Goal: Task Accomplishment & Management: Manage account settings

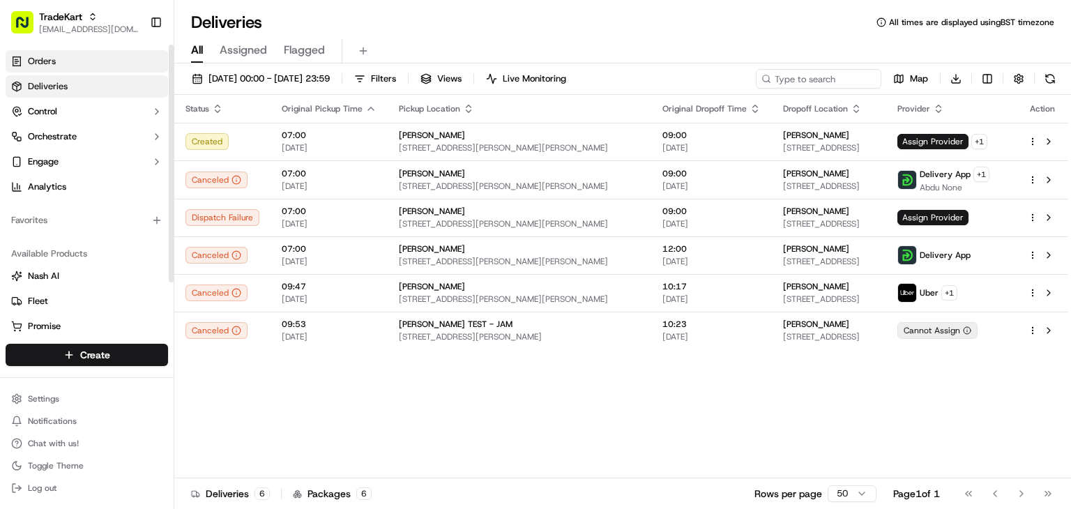
click at [67, 64] on link "Orders" at bounding box center [87, 61] width 162 height 22
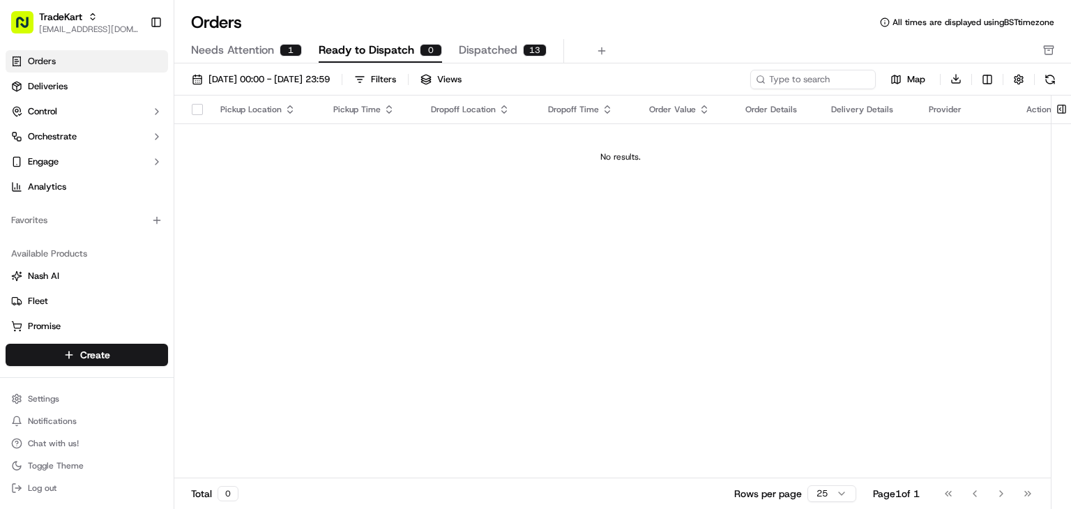
click at [500, 45] on span "Dispatched" at bounding box center [488, 50] width 59 height 17
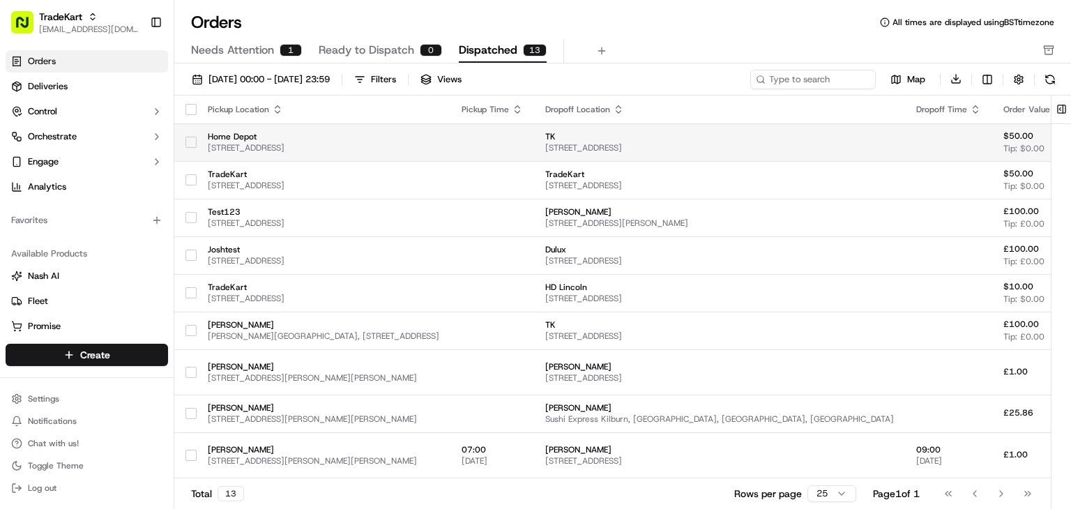
click at [188, 141] on button "button" at bounding box center [190, 142] width 11 height 11
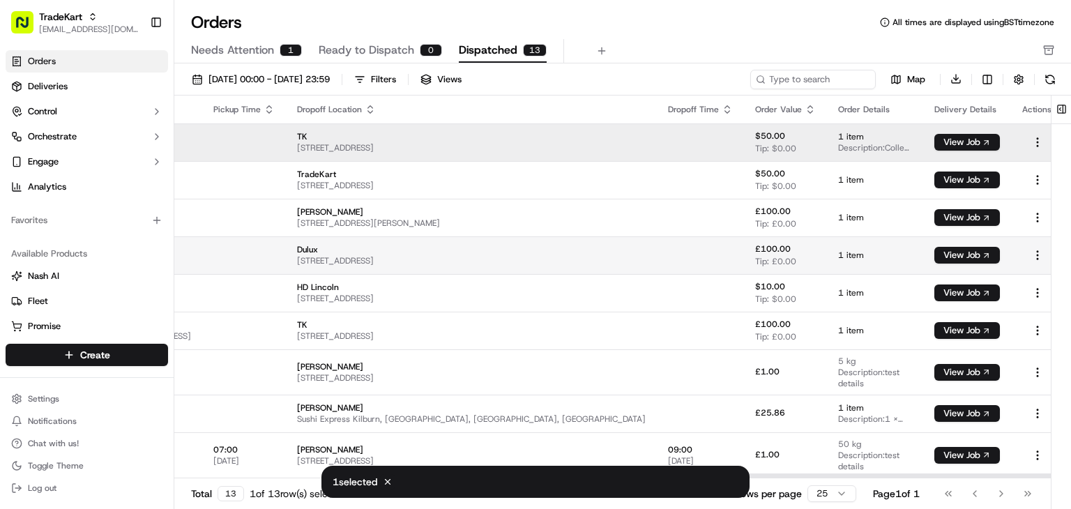
scroll to position [0, 248]
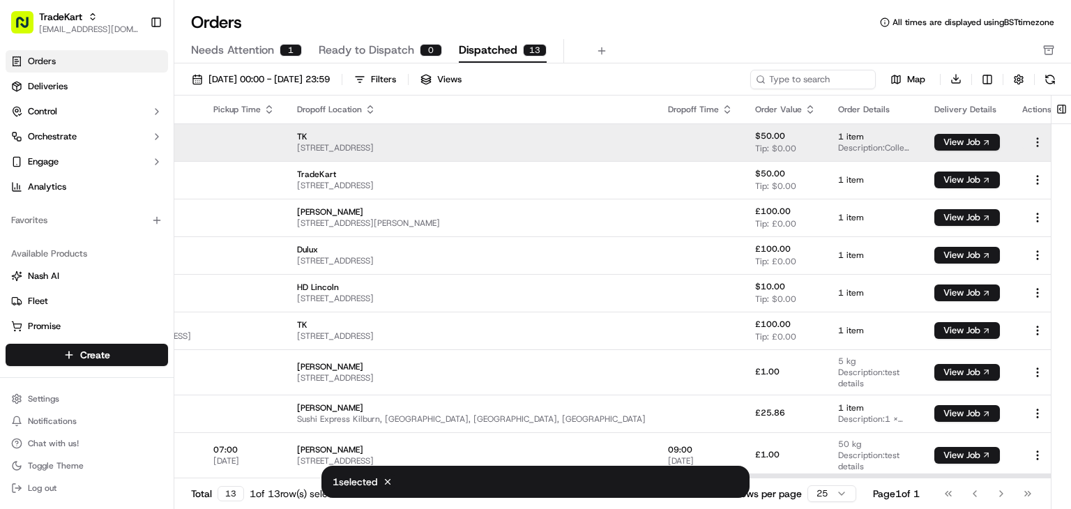
click at [1020, 135] on html "TradeKart joshdodd@tradekart.com Toggle Sidebar Orders Deliveries Control Orche…" at bounding box center [535, 254] width 1071 height 509
click at [702, 146] on html "TradeKart joshdodd@tradekart.com Toggle Sidebar Orders Deliveries Control Orche…" at bounding box center [535, 254] width 1071 height 509
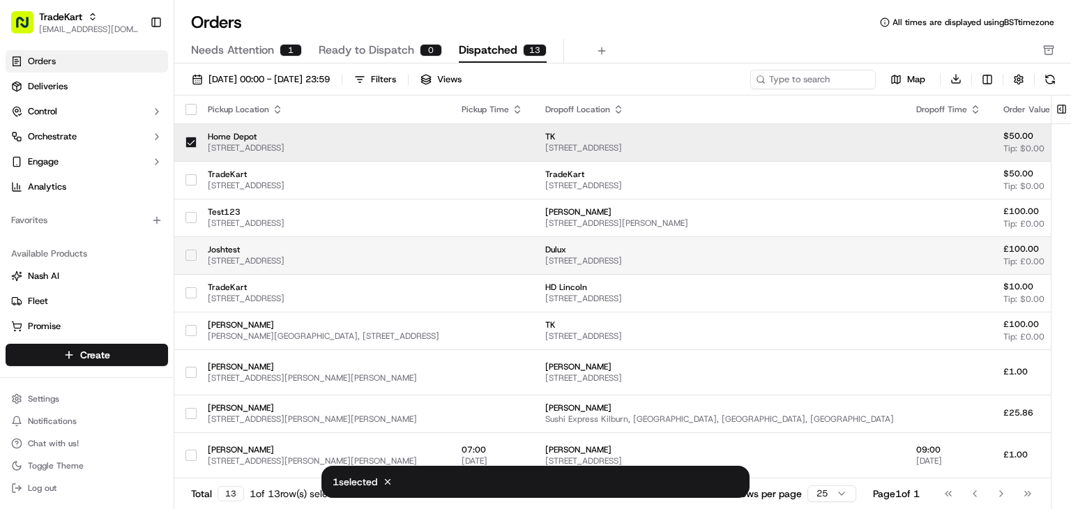
scroll to position [42, 0]
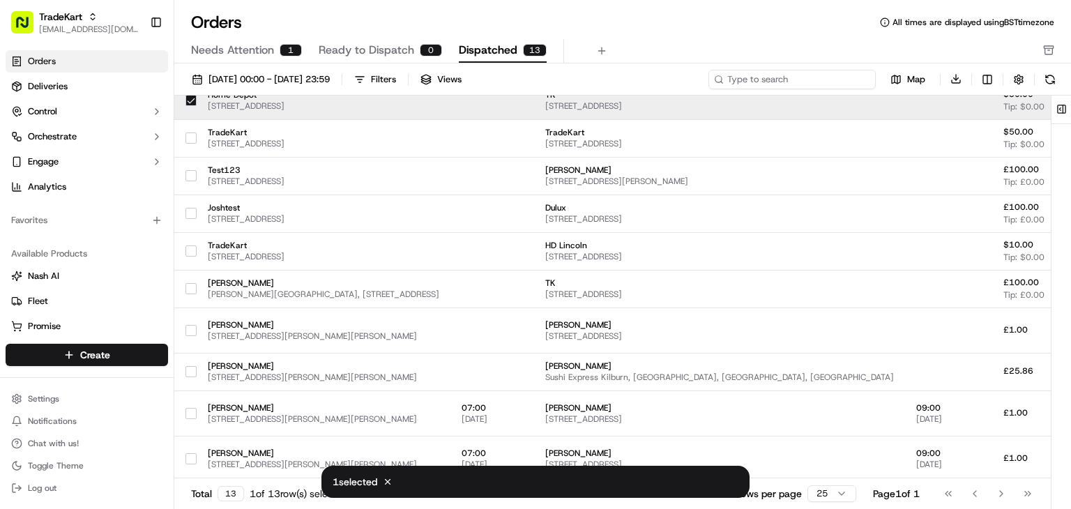
click at [788, 77] on input at bounding box center [791, 80] width 167 height 20
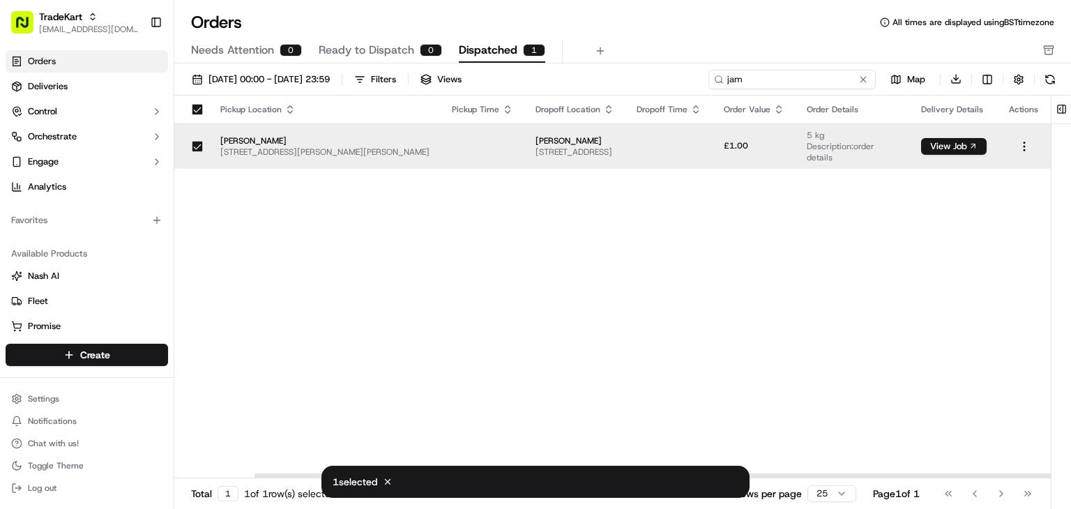
scroll to position [0, 119]
type input "jam"
click at [985, 77] on html "TradeKart joshdodd@tradekart.com Toggle Sidebar Orders Deliveries Control Orche…" at bounding box center [535, 254] width 1071 height 509
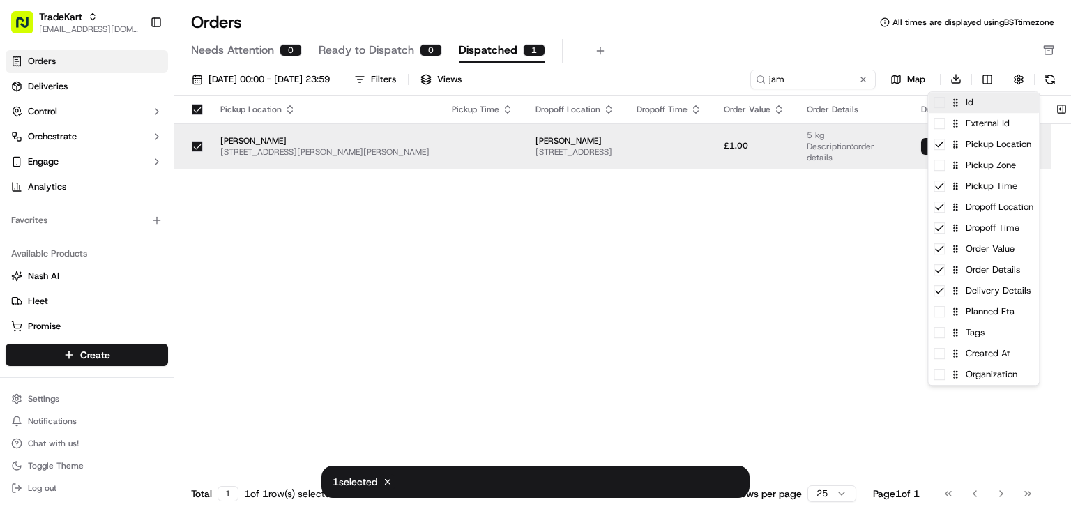
click at [943, 109] on div "Id" at bounding box center [983, 102] width 111 height 21
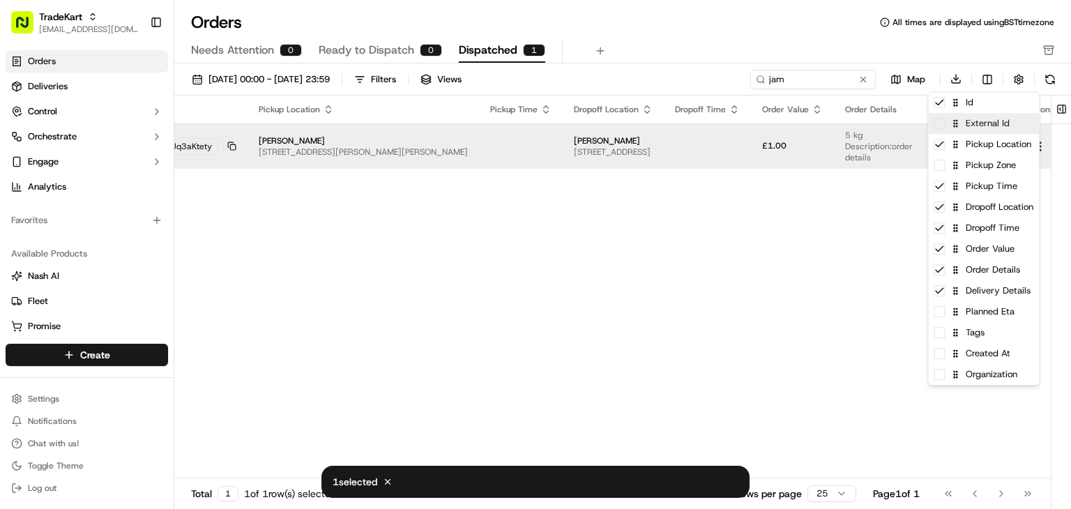
click at [937, 126] on span at bounding box center [939, 123] width 11 height 11
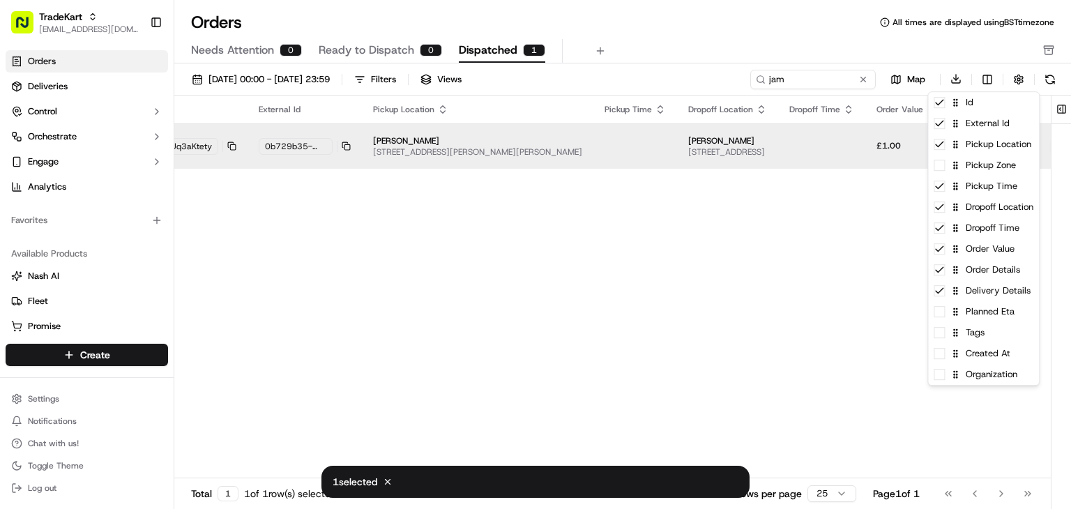
click at [477, 244] on html "TradeKart joshdodd@tradekart.com Toggle Sidebar Orders Deliveries Control Orche…" at bounding box center [535, 254] width 1071 height 509
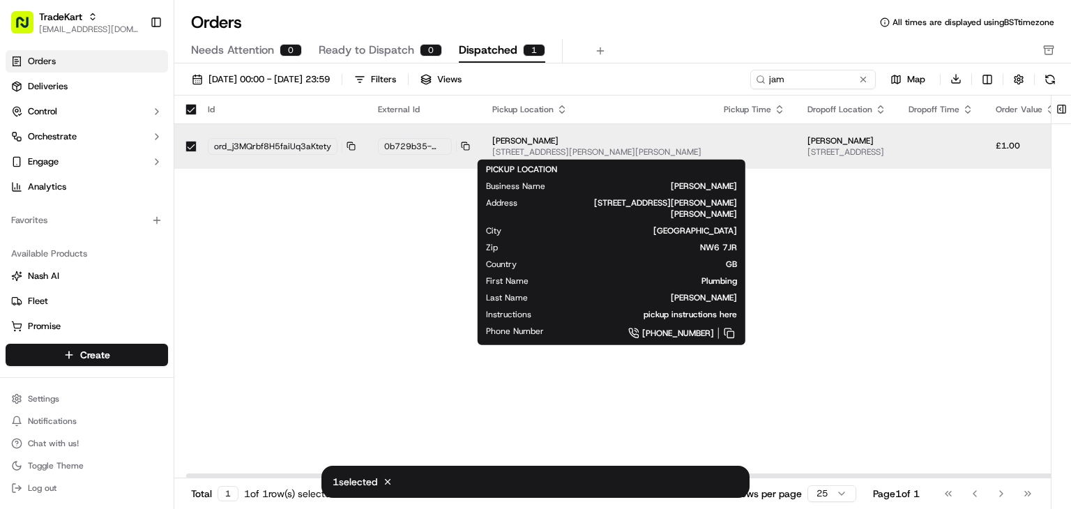
scroll to position [0, 17]
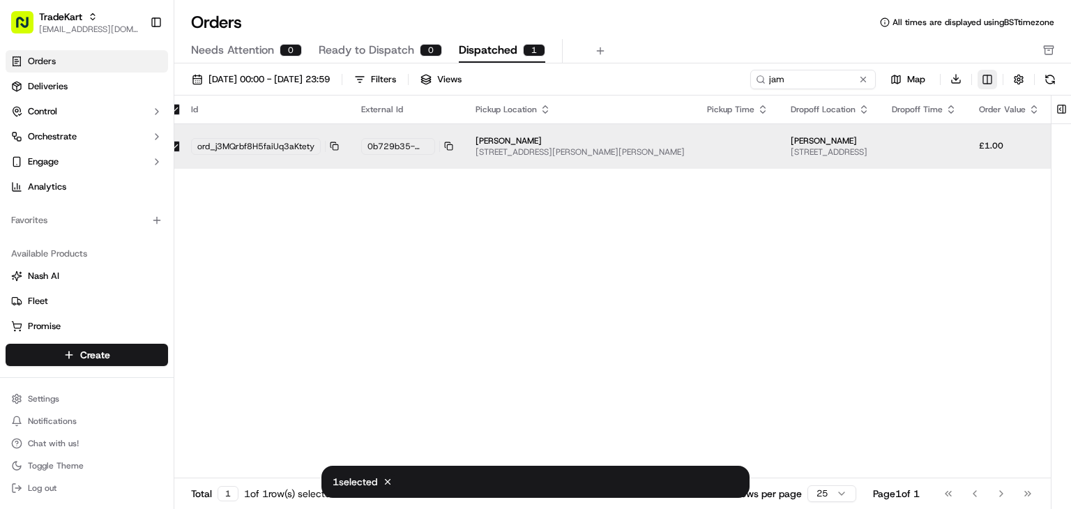
click at [988, 79] on html "TradeKart joshdodd@tradekart.com Toggle Sidebar Orders Deliveries Control Orche…" at bounding box center [535, 254] width 1071 height 509
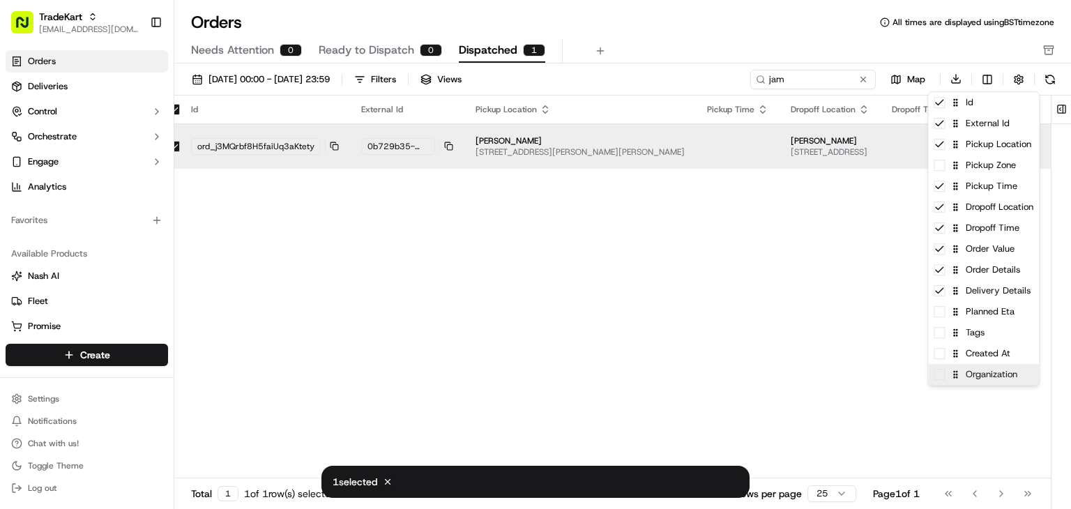
click at [935, 379] on span at bounding box center [939, 374] width 11 height 11
click at [935, 379] on icon at bounding box center [939, 374] width 11 height 11
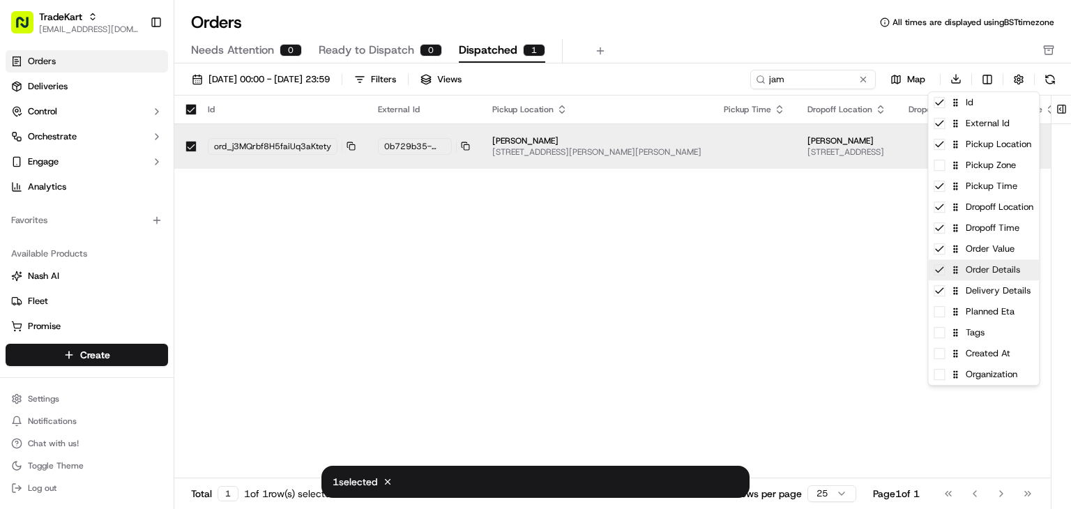
click at [945, 270] on div "Order Details" at bounding box center [983, 269] width 111 height 21
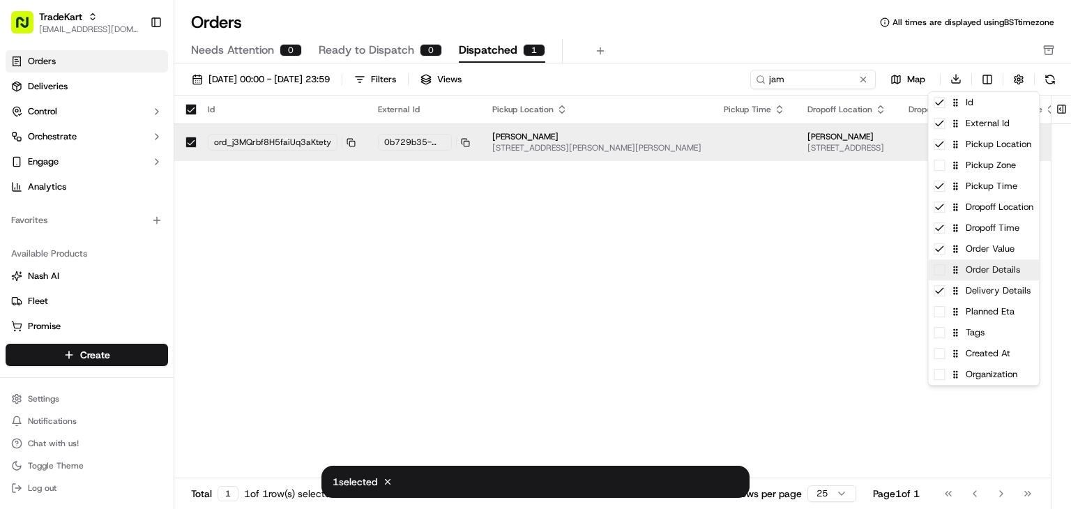
click at [945, 270] on div "Order Details" at bounding box center [983, 269] width 111 height 21
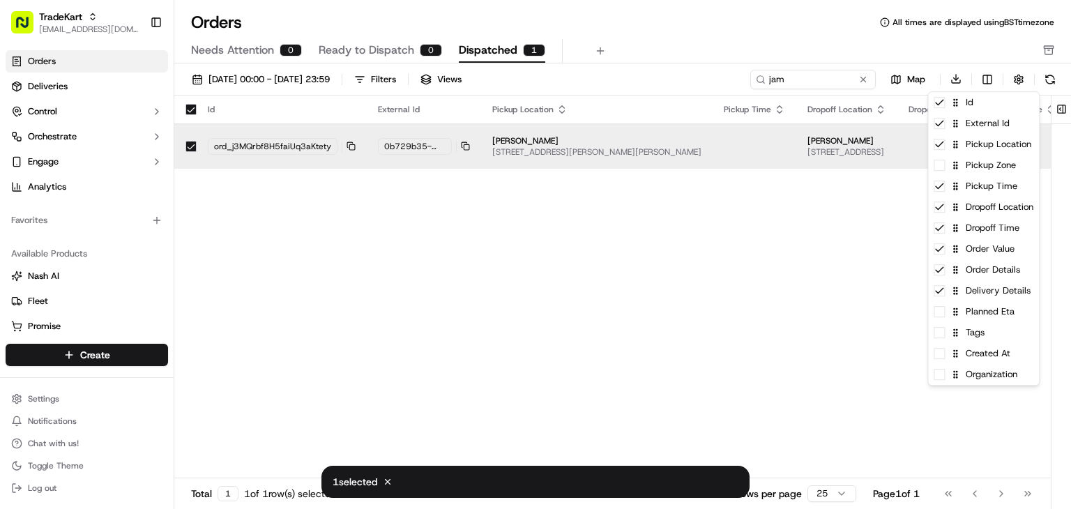
click at [777, 266] on html "TradeKart joshdodd@tradekart.com Toggle Sidebar Orders Deliveries Control Orche…" at bounding box center [535, 254] width 1071 height 509
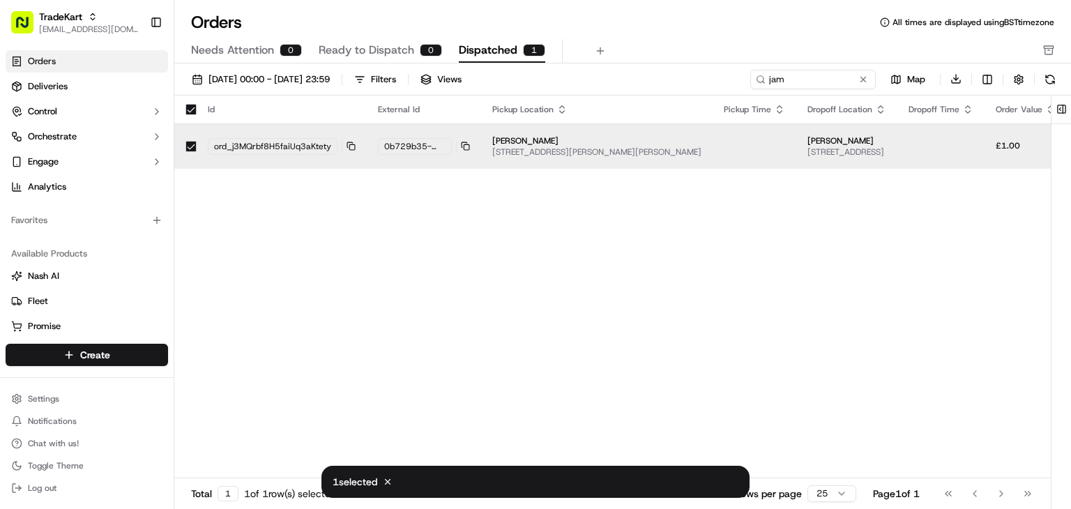
click at [510, 197] on div "Id External Id Pickup Location Pickup Time Dropoff Location Dropoff Time Order …" at bounding box center [737, 287] width 1126 height 383
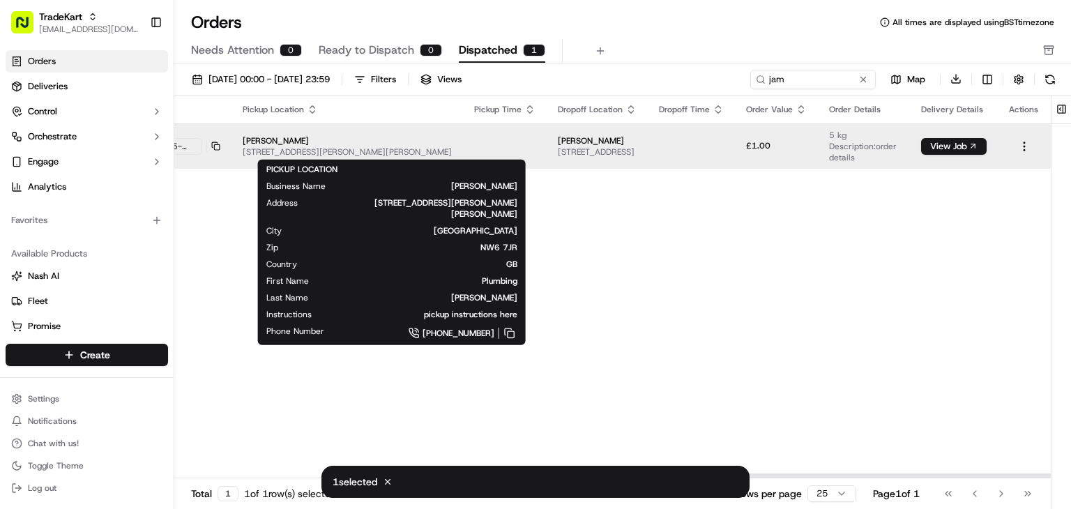
scroll to position [0, 401]
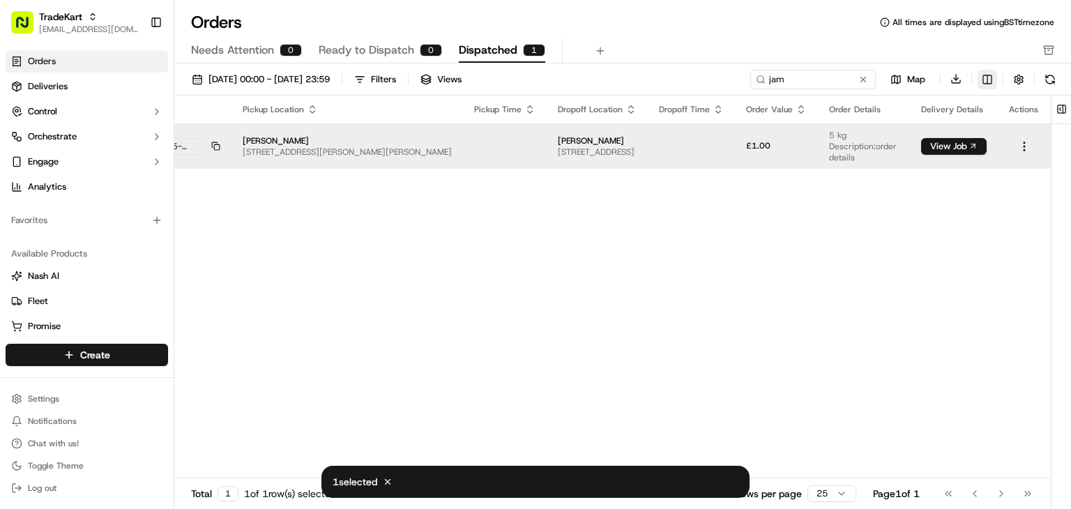
click at [984, 80] on html "TradeKart joshdodd@tradekart.com Toggle Sidebar Orders Deliveries Control Orche…" at bounding box center [535, 254] width 1071 height 509
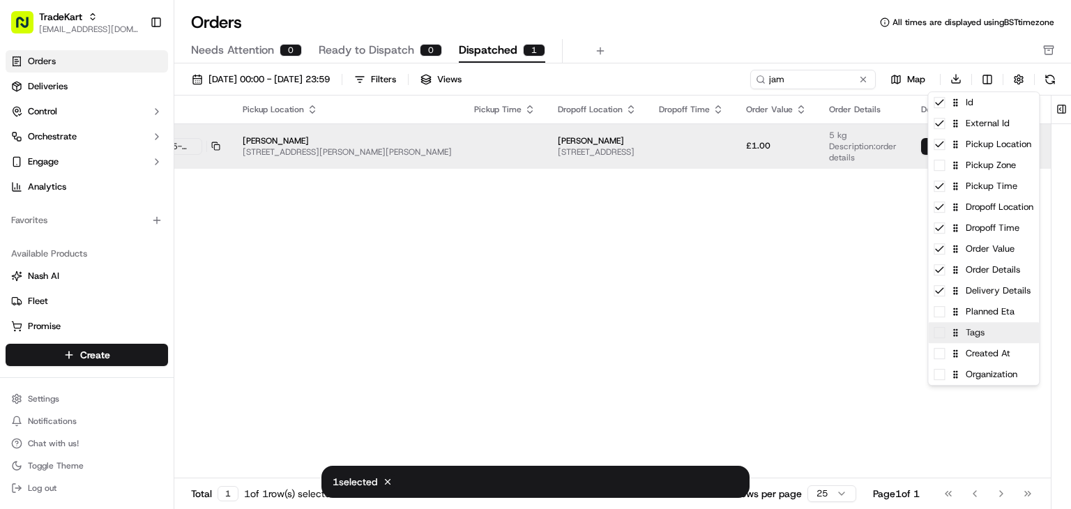
click at [937, 335] on span at bounding box center [939, 332] width 11 height 11
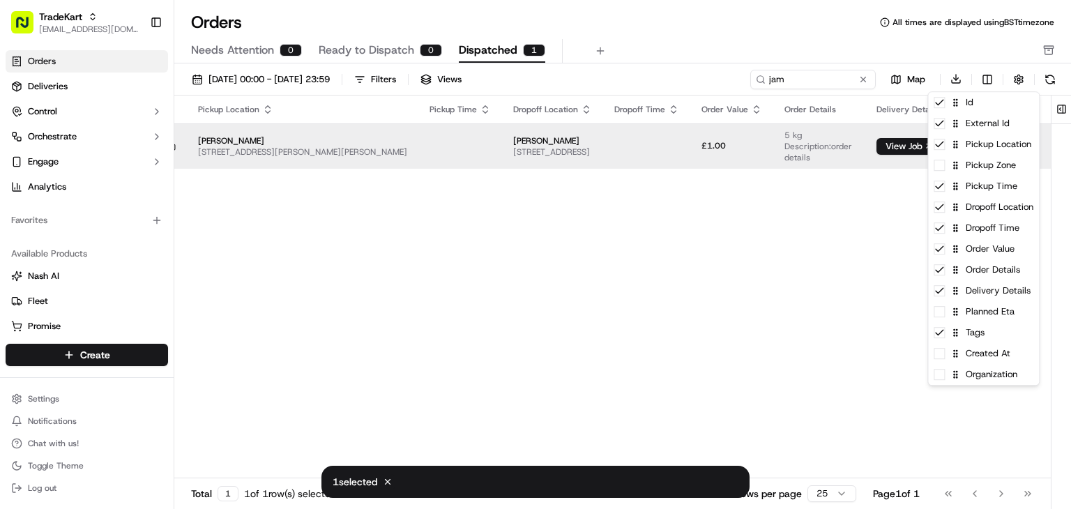
click at [701, 218] on html "TradeKart joshdodd@tradekart.com Toggle Sidebar Orders Deliveries Control Orche…" at bounding box center [535, 254] width 1071 height 509
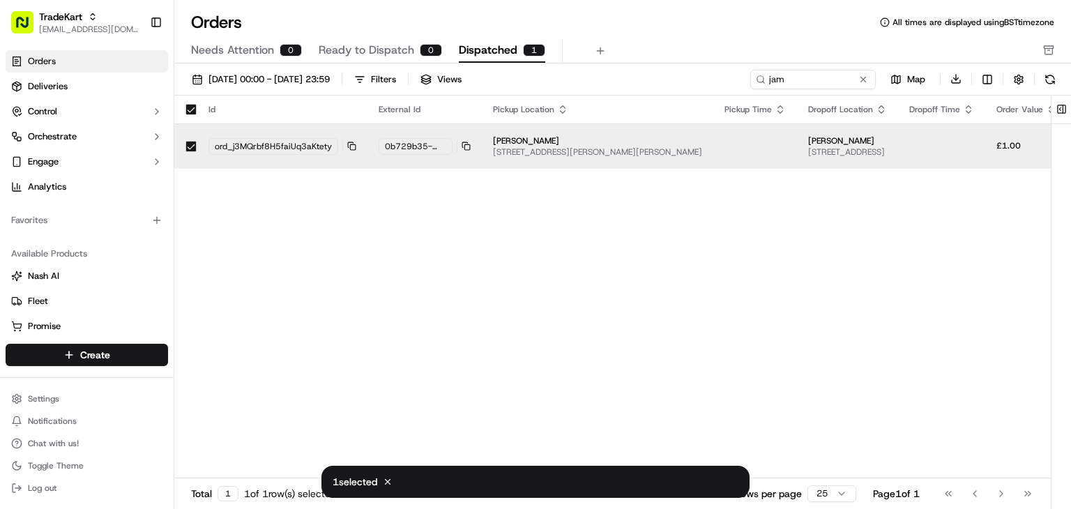
click at [192, 146] on button "button" at bounding box center [190, 146] width 11 height 11
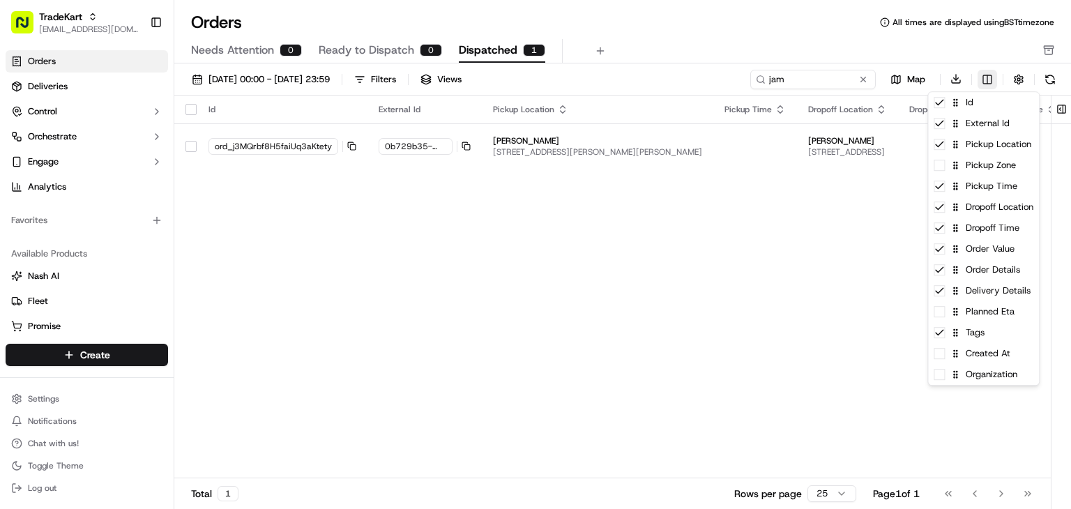
click at [984, 77] on html "TradeKart joshdodd@tradekart.com Toggle Sidebar Orders Deliveries Control Orche…" at bounding box center [535, 254] width 1071 height 509
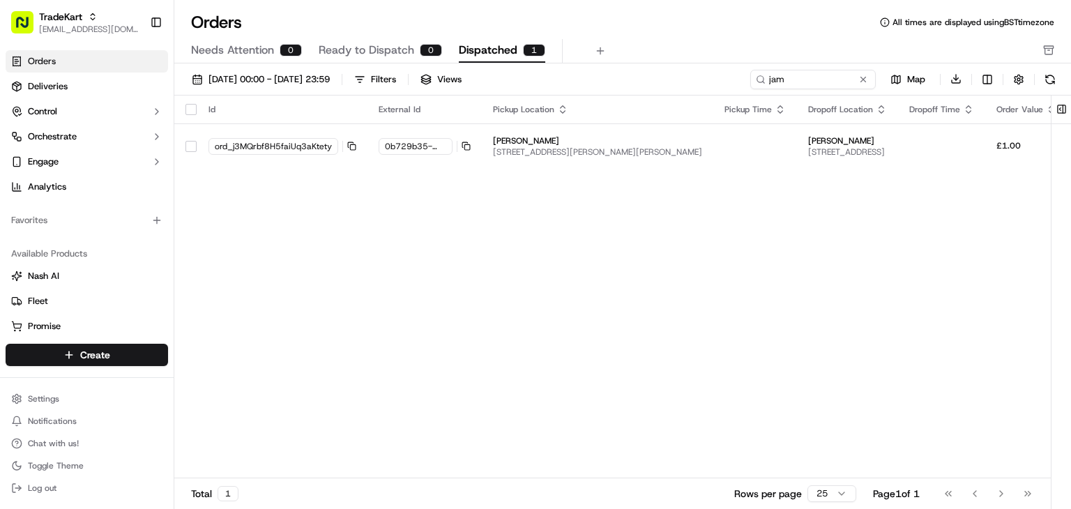
click at [724, 249] on html "TradeKart joshdodd@tradekart.com Toggle Sidebar Orders Deliveries Control Orche…" at bounding box center [535, 254] width 1071 height 509
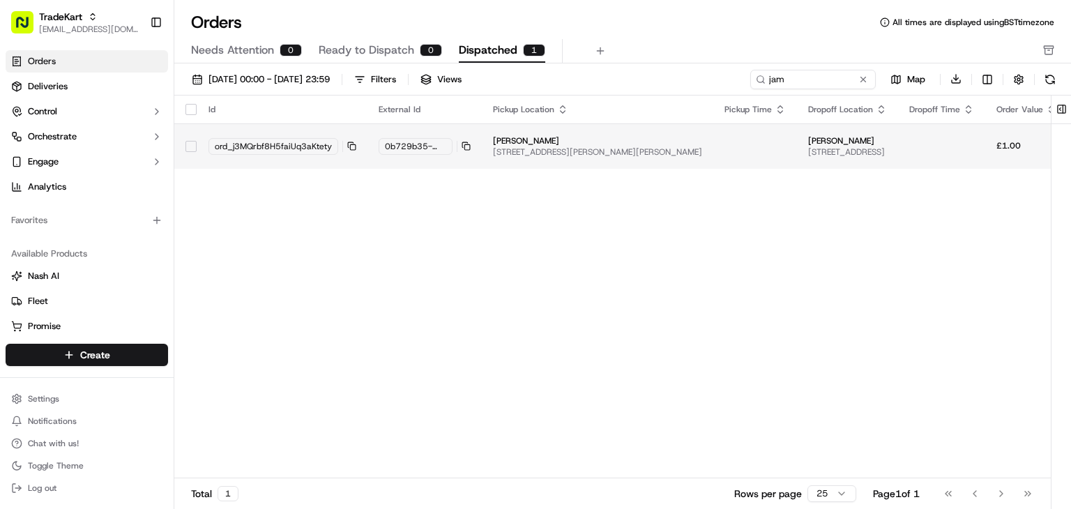
drag, startPoint x: 510, startPoint y: 150, endPoint x: 453, endPoint y: 156, distance: 58.2
click at [453, 156] on td "0b729b35-d9f1-4130-bcfc-8b2762a6e8af" at bounding box center [424, 145] width 114 height 45
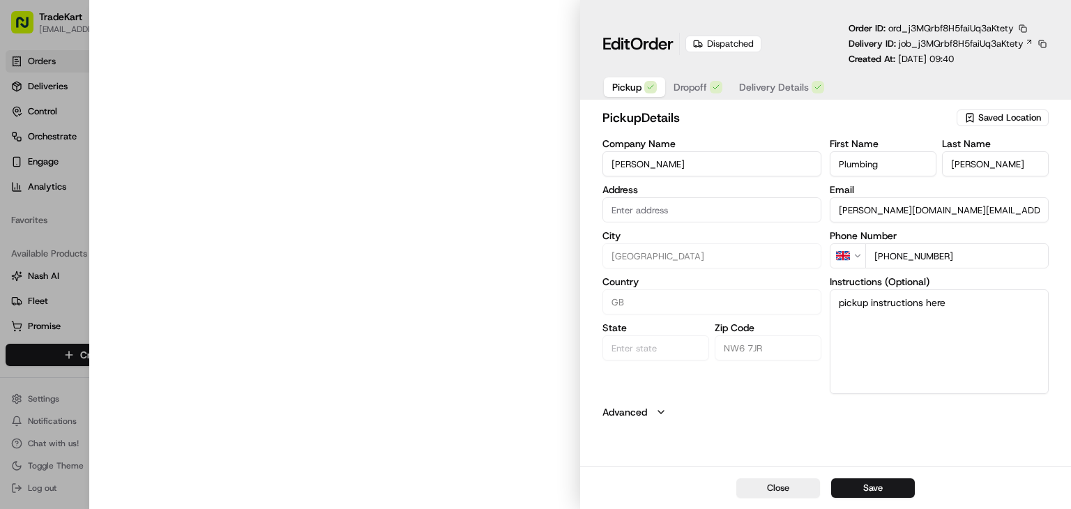
type input "[STREET_ADDRESS][PERSON_NAME][PERSON_NAME]"
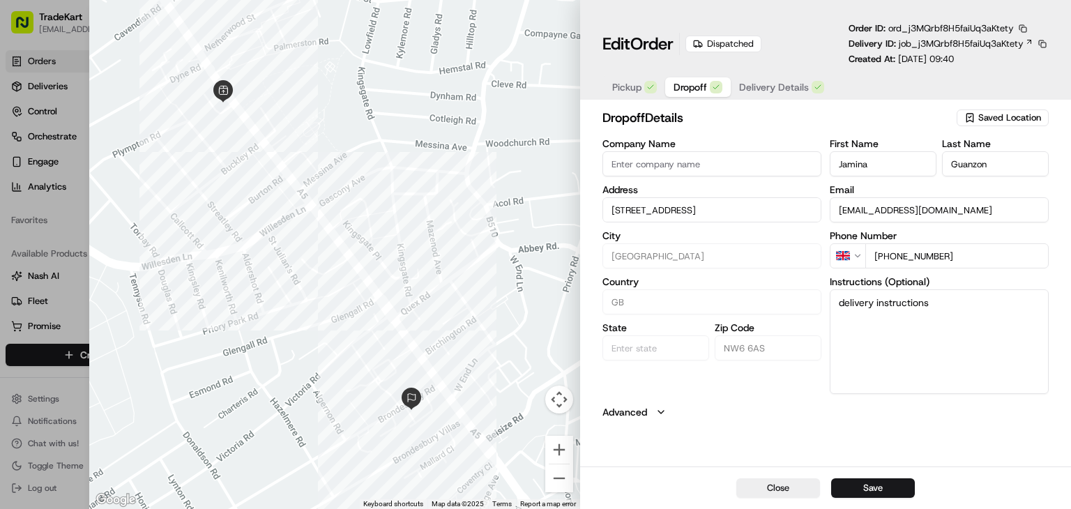
click at [692, 84] on span "Dropoff" at bounding box center [690, 87] width 33 height 14
click at [773, 93] on span "Delivery Details" at bounding box center [774, 87] width 70 height 14
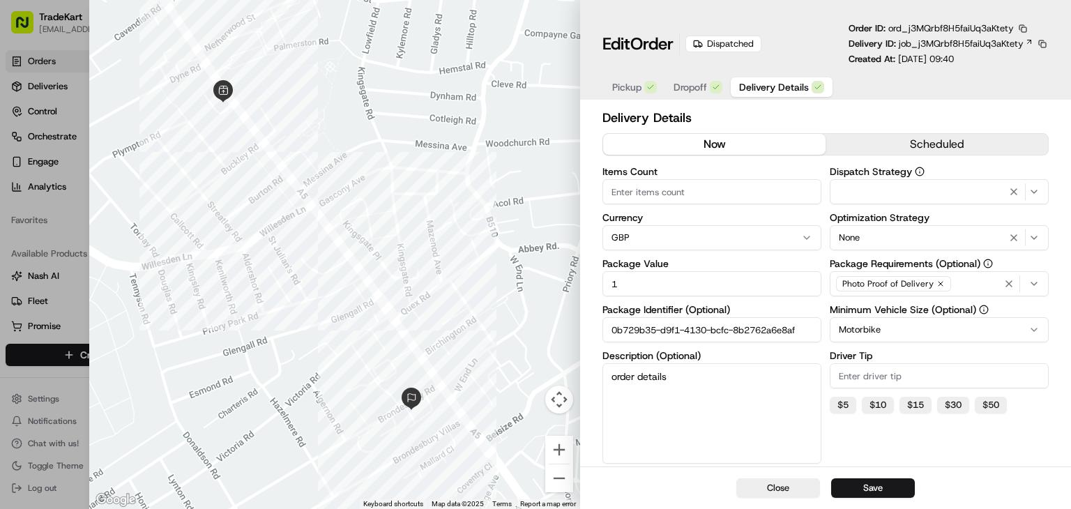
click at [925, 26] on span "ord_j3MQrbf8H5faiUq3aKtety" at bounding box center [951, 28] width 126 height 12
click at [909, 48] on span "job_j3MQrbf8H5faiUq3aKtety" at bounding box center [961, 44] width 125 height 13
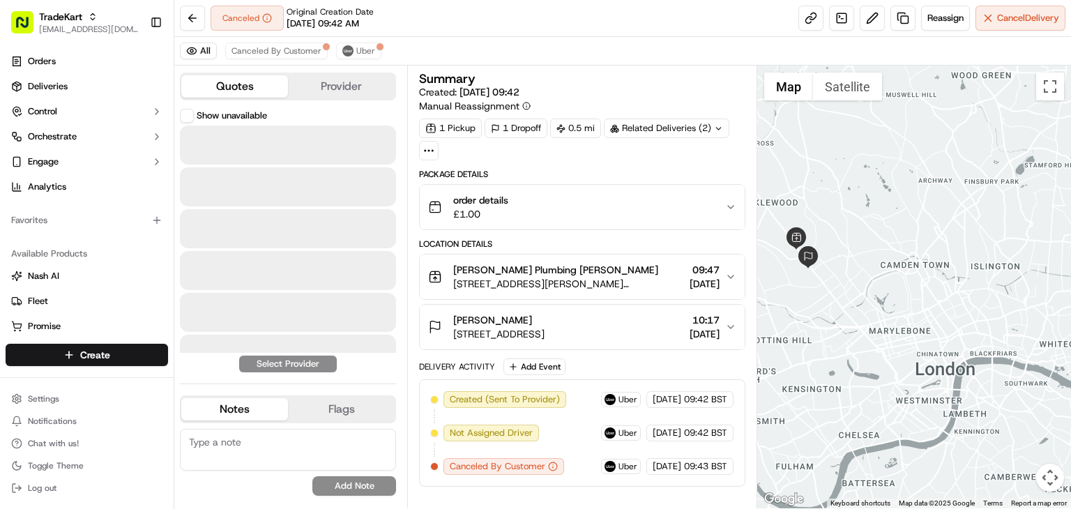
click at [212, 91] on button "Quotes" at bounding box center [234, 86] width 107 height 22
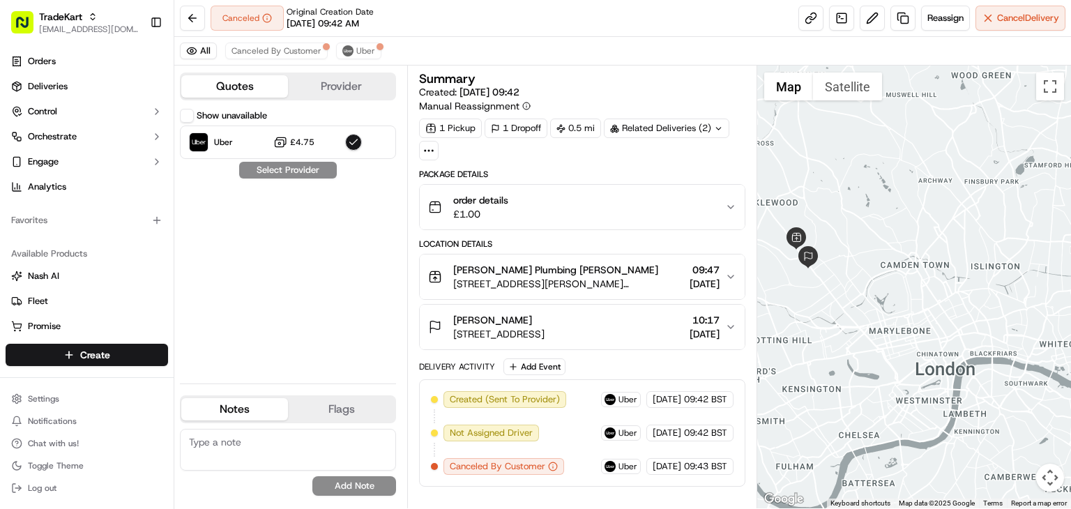
click at [282, 176] on div "Show unavailable Uber £4.75 Select Provider" at bounding box center [288, 241] width 216 height 264
click at [190, 20] on button at bounding box center [192, 18] width 25 height 25
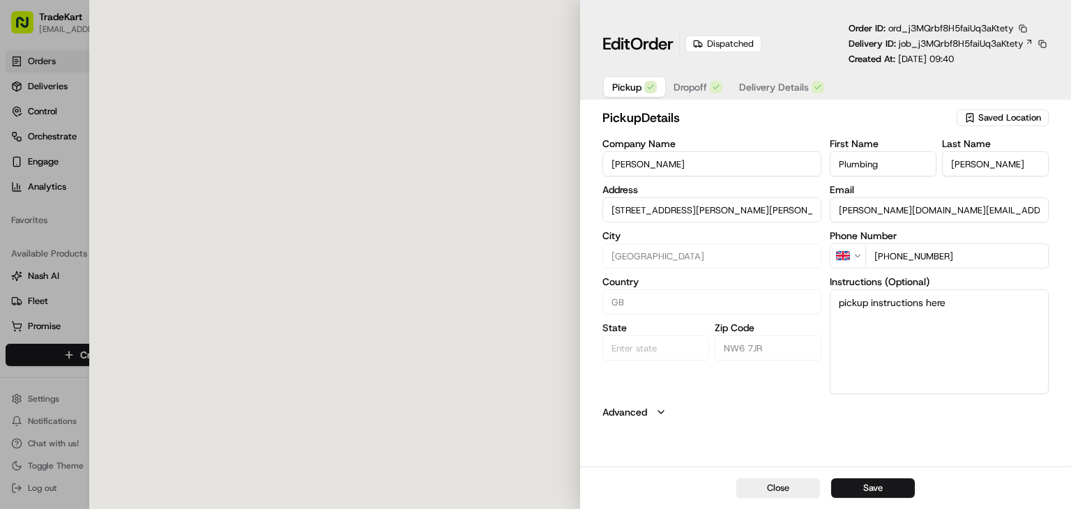
type input "[STREET_ADDRESS][PERSON_NAME][PERSON_NAME]"
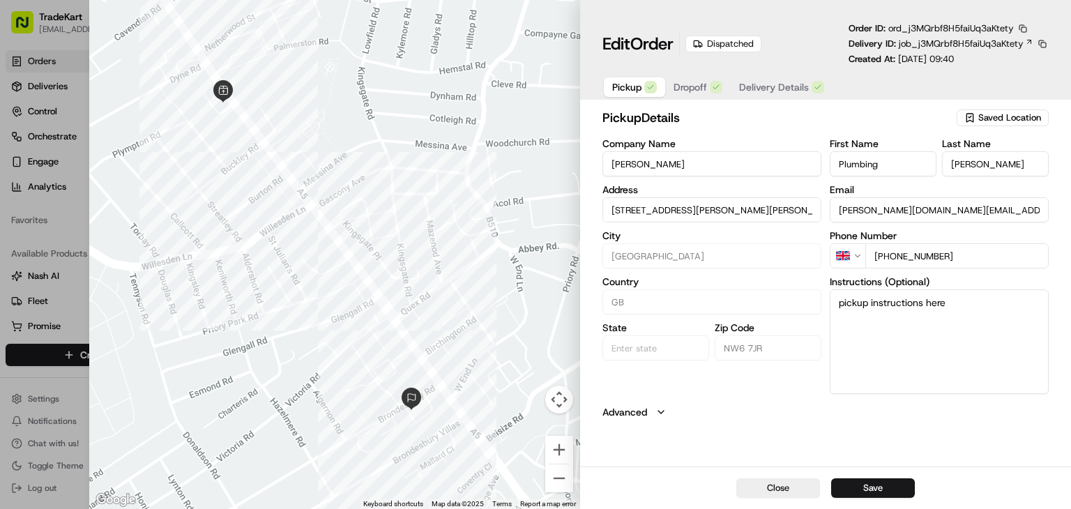
click at [643, 417] on label "Advanced" at bounding box center [624, 412] width 45 height 14
click at [466, 160] on div at bounding box center [334, 254] width 491 height 509
type input "+1"
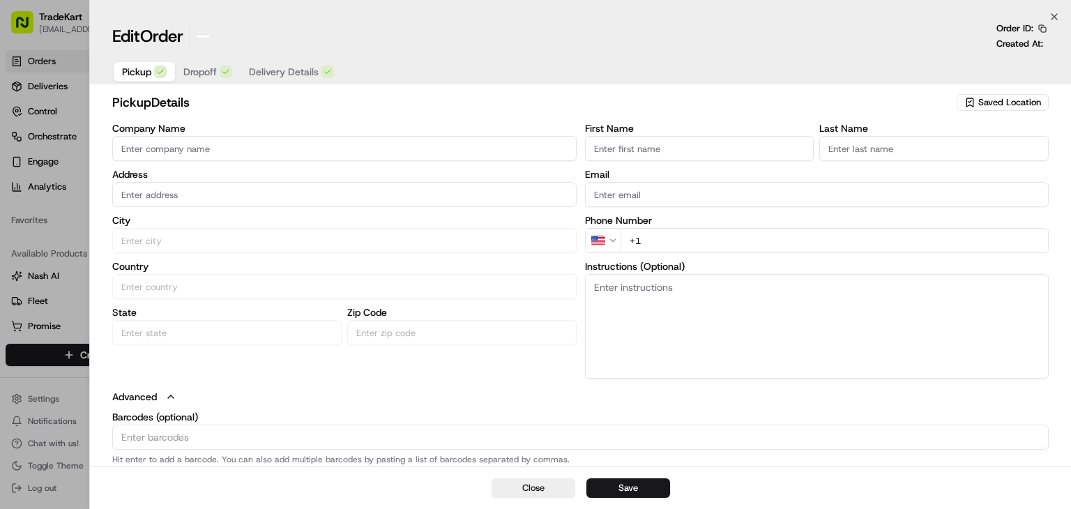
click at [80, 109] on div at bounding box center [535, 254] width 1071 height 509
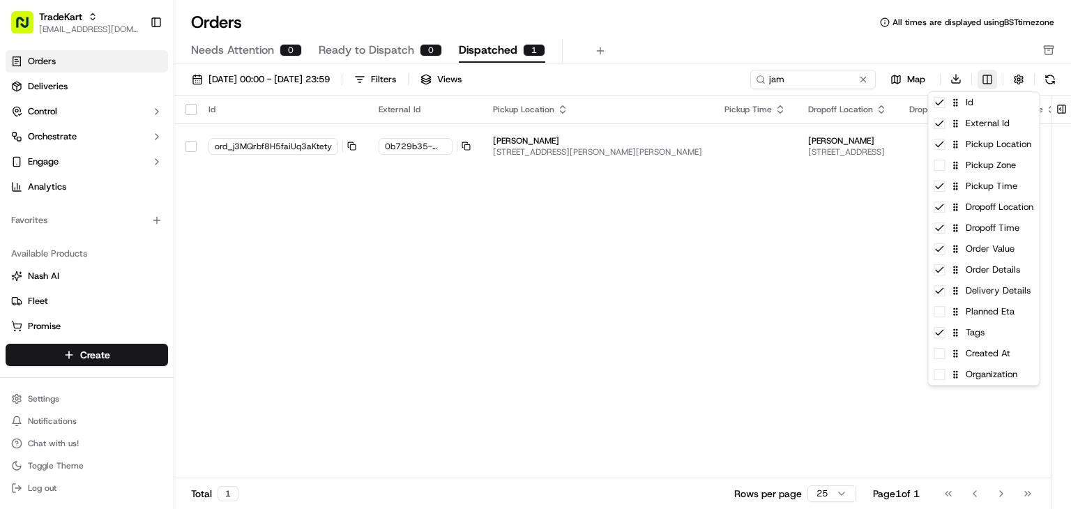
click at [994, 79] on html "TradeKart joshdodd@tradekart.com Toggle Sidebar Orders Deliveries Control Orche…" at bounding box center [535, 254] width 1071 height 509
click at [940, 354] on span at bounding box center [939, 353] width 11 height 11
click at [941, 374] on span at bounding box center [939, 374] width 11 height 11
click at [942, 309] on span at bounding box center [939, 311] width 11 height 11
click at [945, 169] on div "Pickup Zone" at bounding box center [983, 165] width 111 height 21
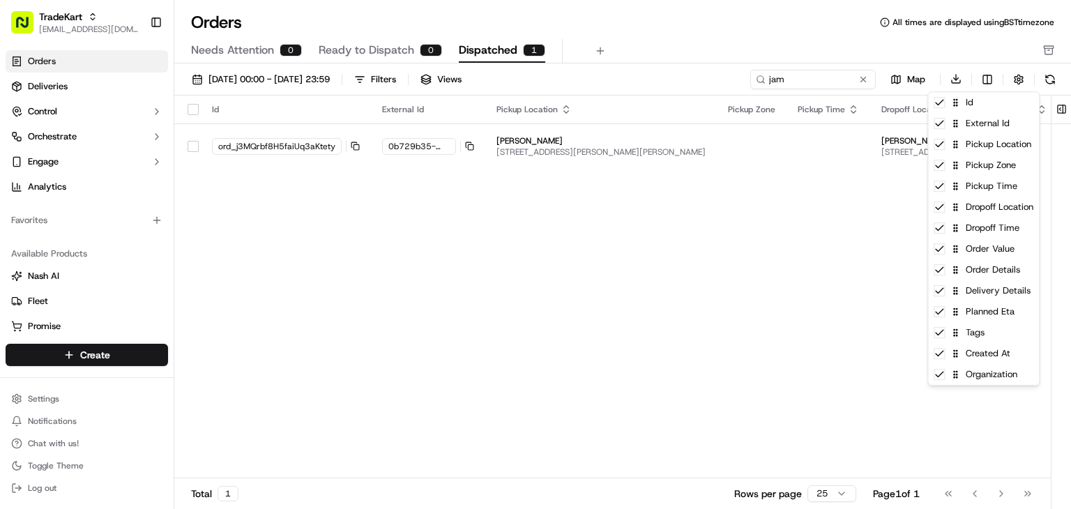
click at [673, 196] on html "TradeKart joshdodd@tradekart.com Toggle Sidebar Orders Deliveries Control Orche…" at bounding box center [535, 254] width 1071 height 509
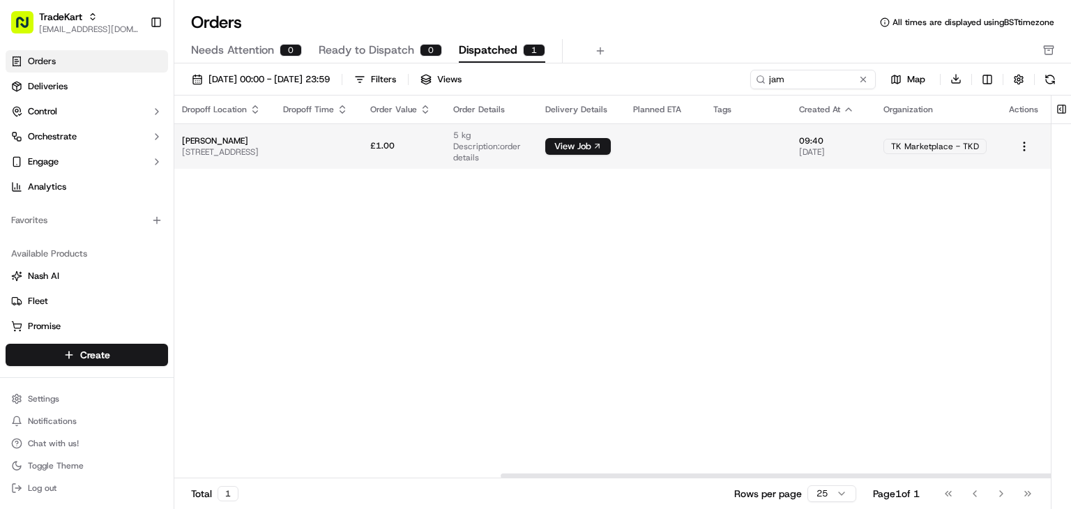
scroll to position [0, 779]
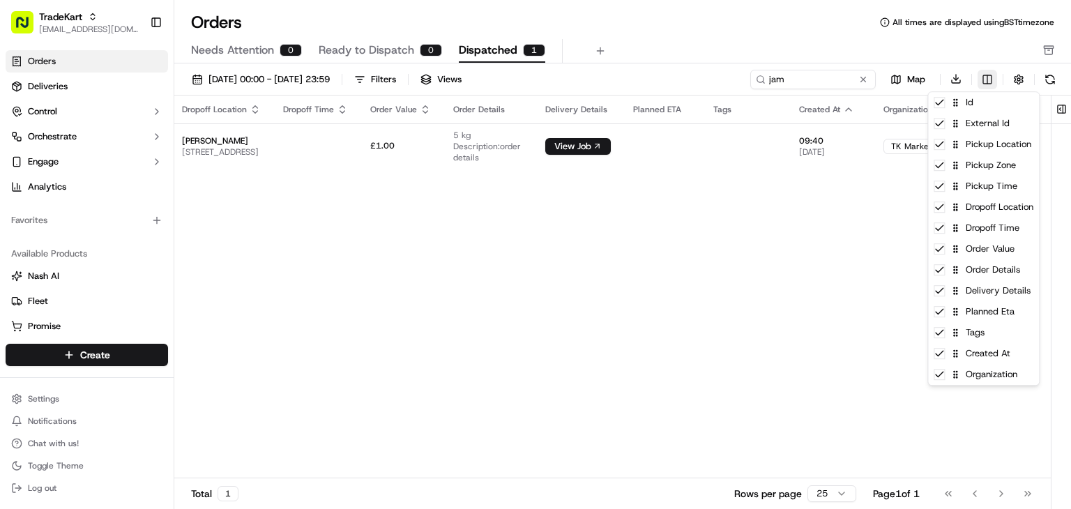
click at [987, 75] on html "TradeKart joshdodd@tradekart.com Toggle Sidebar Orders Deliveries Control Orche…" at bounding box center [535, 254] width 1071 height 509
click at [936, 376] on icon at bounding box center [939, 374] width 11 height 11
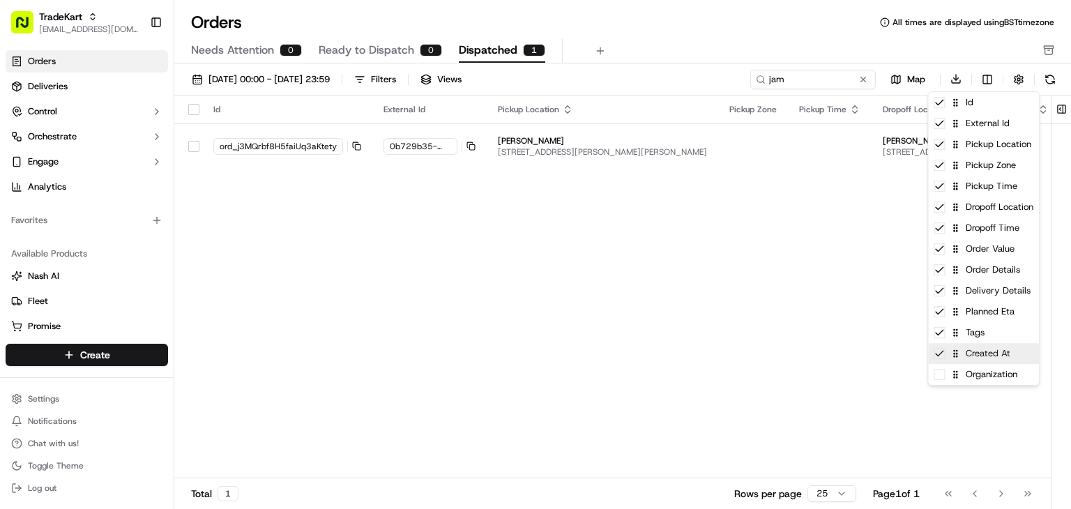
click at [937, 352] on icon at bounding box center [939, 353] width 11 height 11
click at [941, 331] on icon at bounding box center [940, 332] width 8 height 5
click at [943, 289] on icon at bounding box center [939, 290] width 11 height 11
click at [940, 271] on icon at bounding box center [939, 269] width 11 height 11
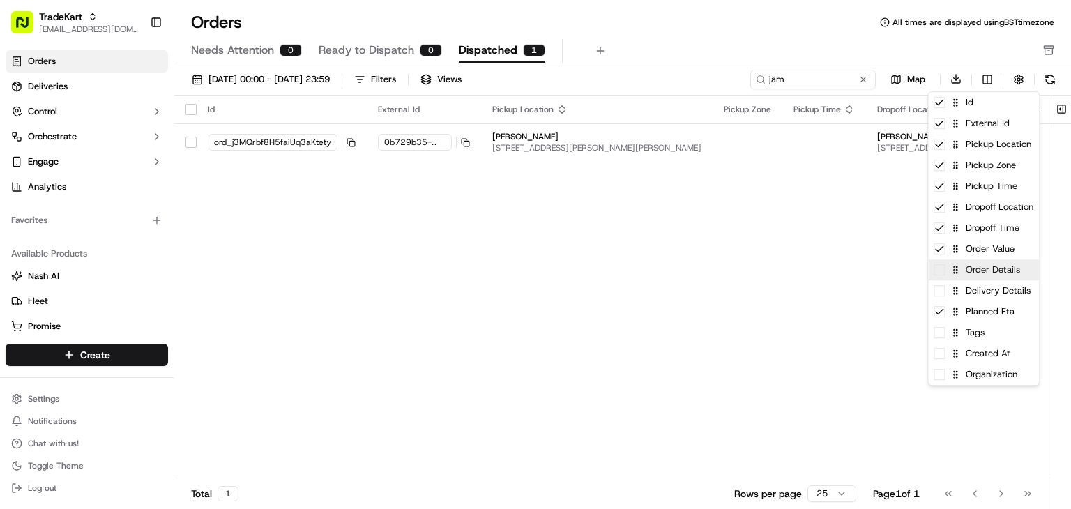
click at [940, 271] on span at bounding box center [939, 269] width 11 height 11
click at [651, 278] on html "TradeKart joshdodd@tradekart.com Toggle Sidebar Orders Deliveries Control Orche…" at bounding box center [535, 254] width 1071 height 509
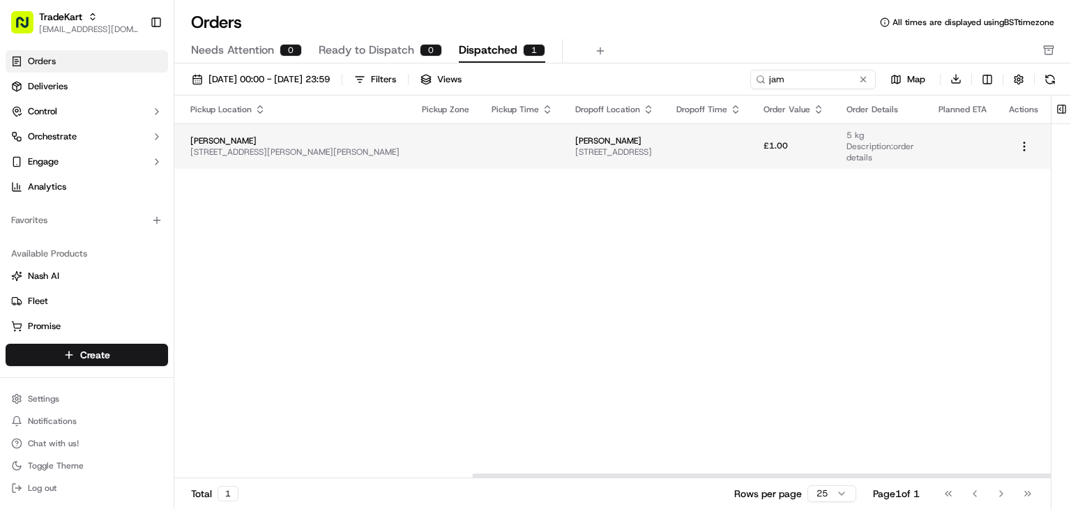
scroll to position [0, 451]
click at [1026, 139] on html "TradeKart joshdodd@tradekart.com Toggle Sidebar Orders Deliveries Control Orche…" at bounding box center [535, 254] width 1071 height 509
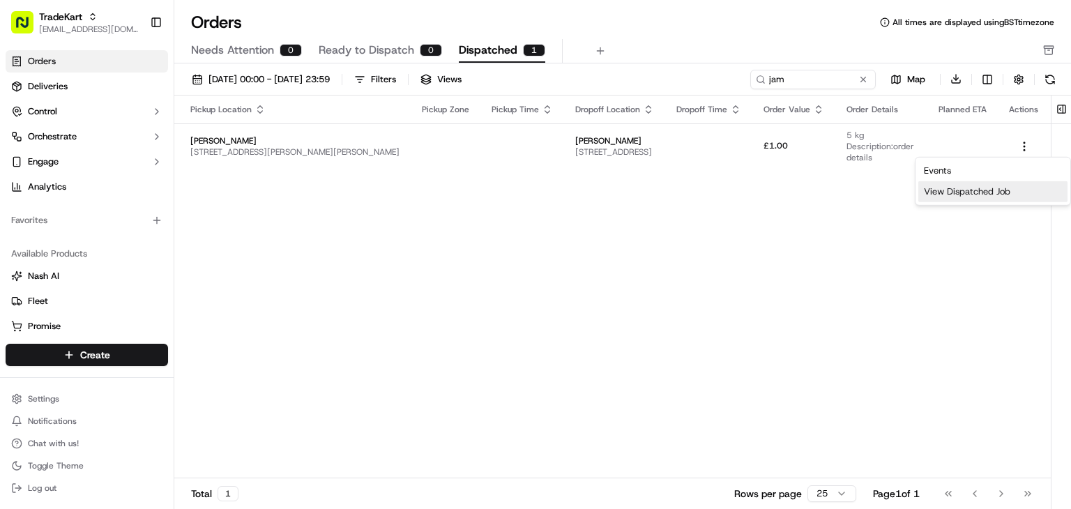
click at [979, 189] on div "View Dispatched Job" at bounding box center [992, 191] width 149 height 21
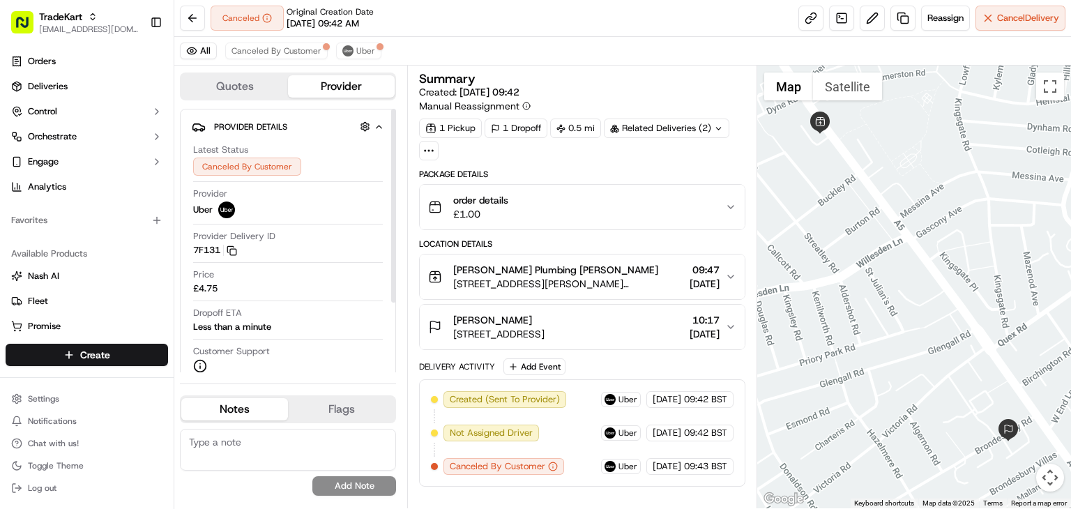
click at [233, 85] on button "Quotes" at bounding box center [234, 86] width 107 height 22
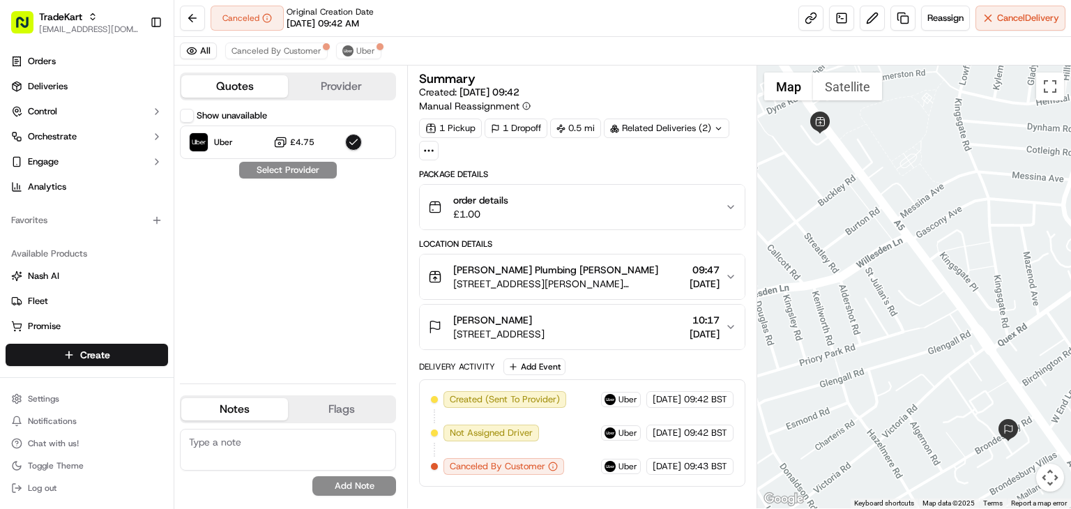
click at [333, 82] on button "Provider" at bounding box center [341, 86] width 107 height 22
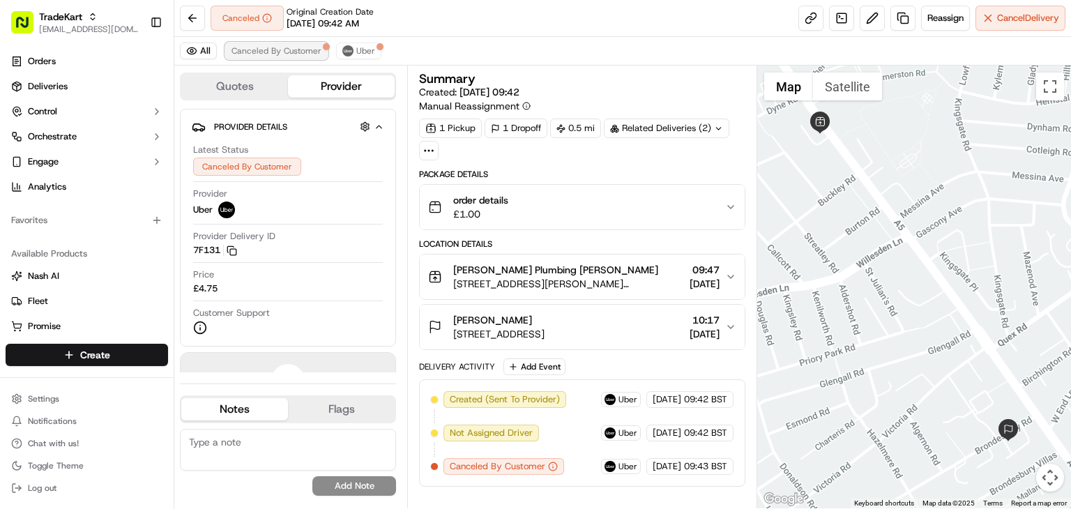
click at [279, 43] on button "Canceled By Customer" at bounding box center [276, 51] width 102 height 17
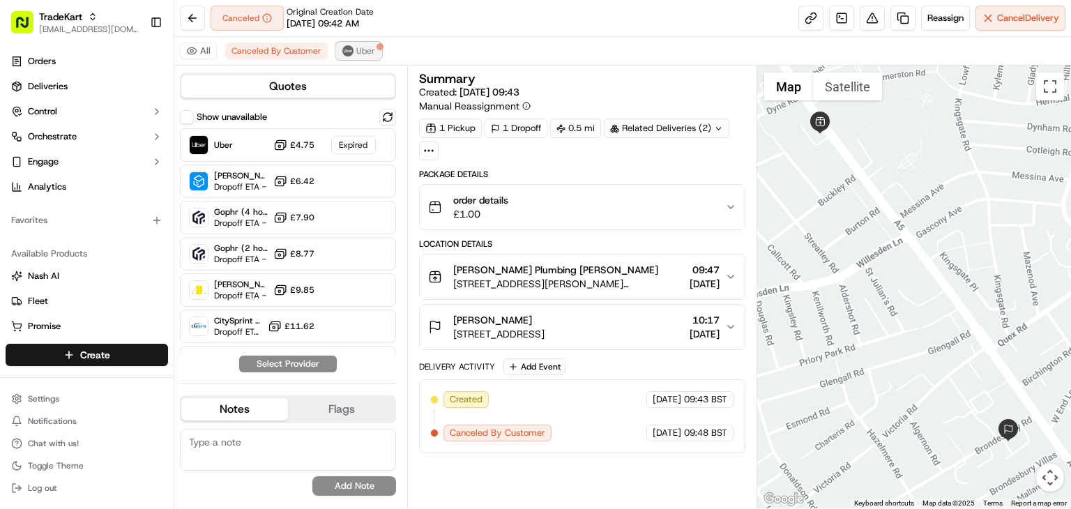
click at [357, 51] on span "Uber" at bounding box center [365, 50] width 19 height 11
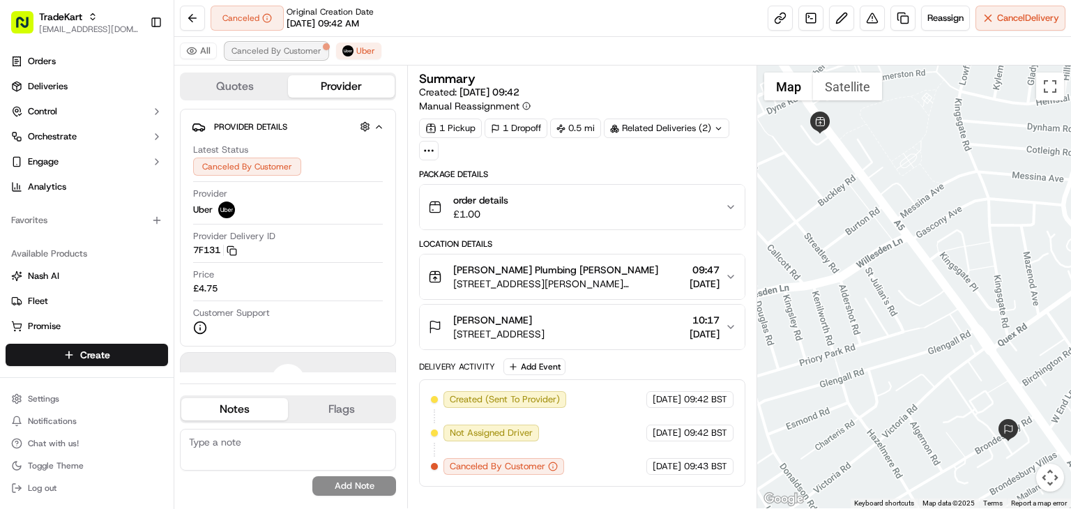
click at [278, 54] on span "Canceled By Customer" at bounding box center [276, 50] width 90 height 11
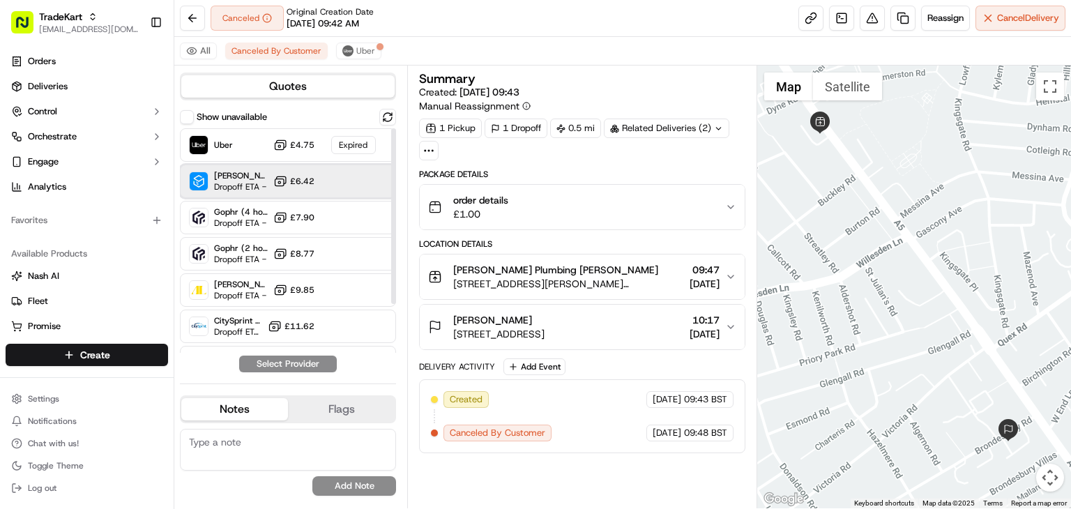
click at [252, 179] on span "[PERSON_NAME] ([GEOGRAPHIC_DATA])" at bounding box center [241, 175] width 54 height 11
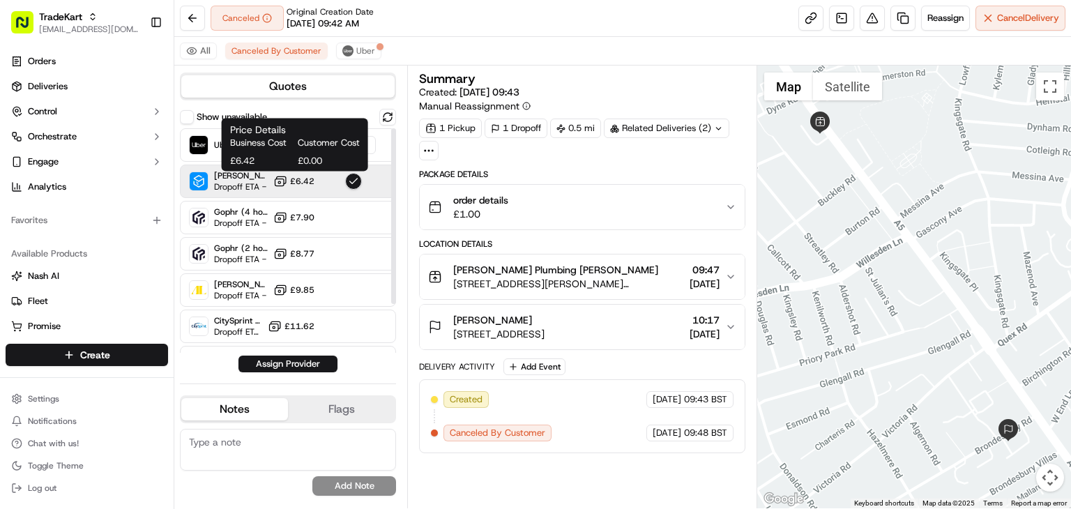
click at [279, 184] on icon at bounding box center [280, 181] width 14 height 14
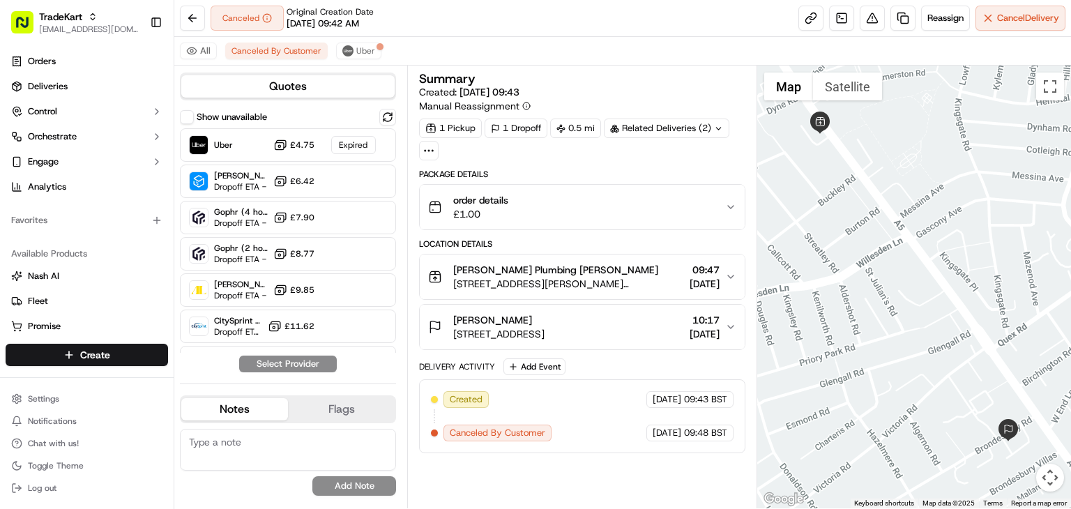
click at [522, 264] on span "[PERSON_NAME] Plumbing [PERSON_NAME]" at bounding box center [555, 270] width 205 height 14
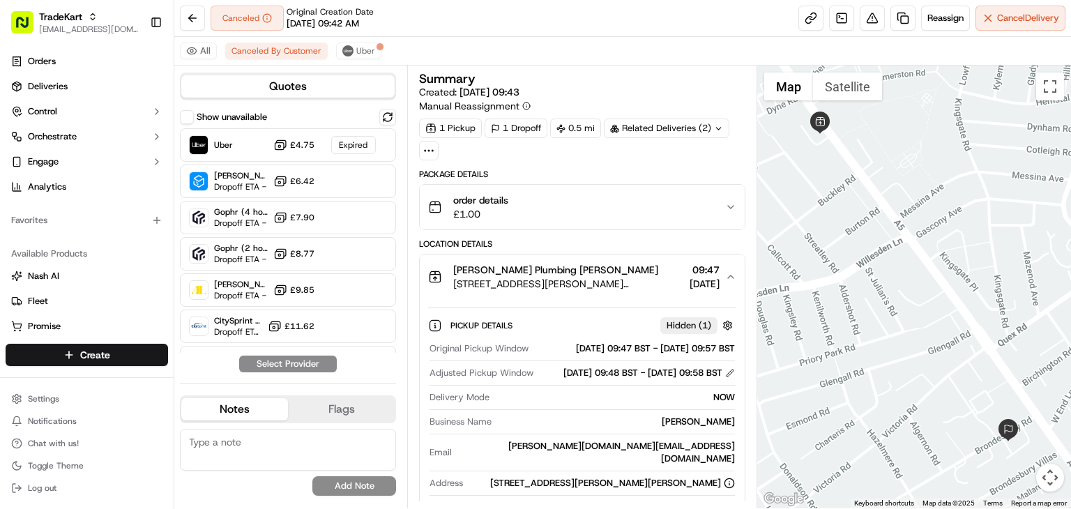
click at [522, 264] on span "[PERSON_NAME] Plumbing [PERSON_NAME]" at bounding box center [555, 270] width 205 height 14
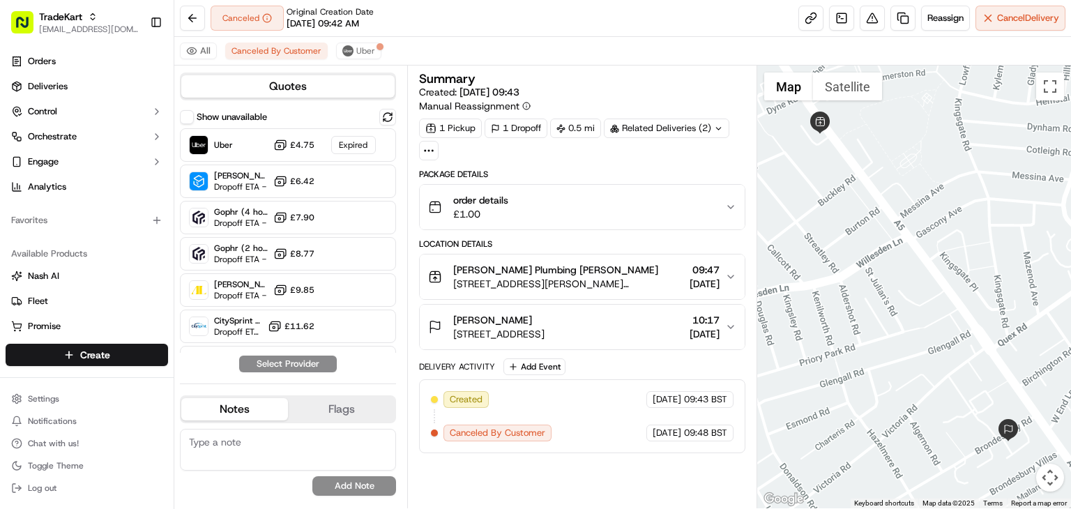
click at [522, 264] on span "[PERSON_NAME] Plumbing [PERSON_NAME]" at bounding box center [555, 270] width 205 height 14
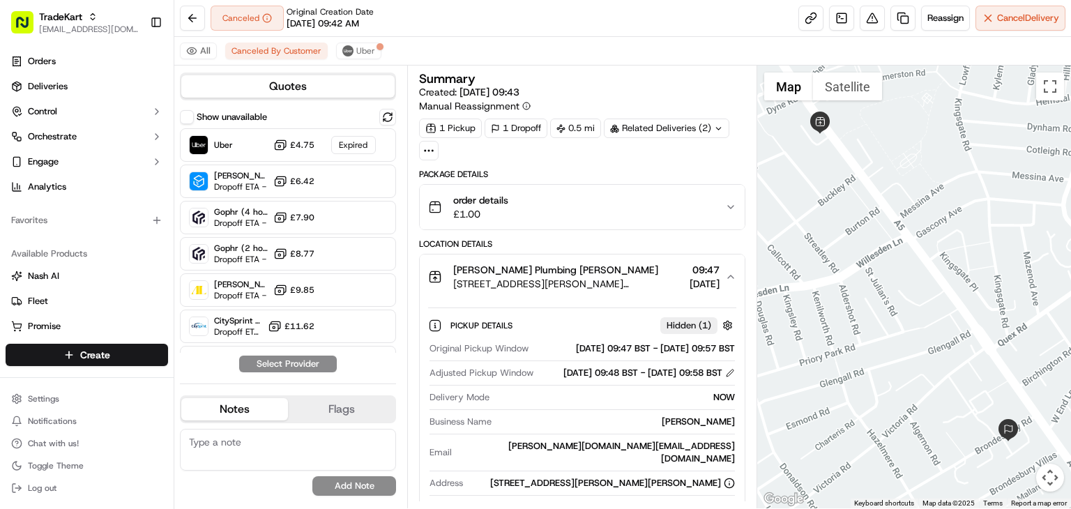
click at [522, 264] on span "[PERSON_NAME] Plumbing [PERSON_NAME]" at bounding box center [555, 270] width 205 height 14
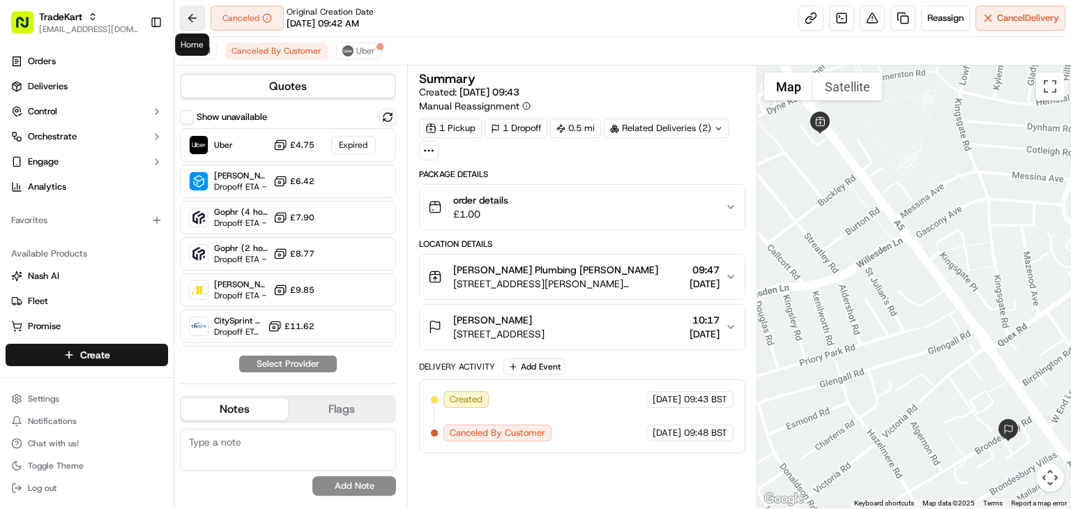
click at [195, 6] on button at bounding box center [192, 18] width 25 height 25
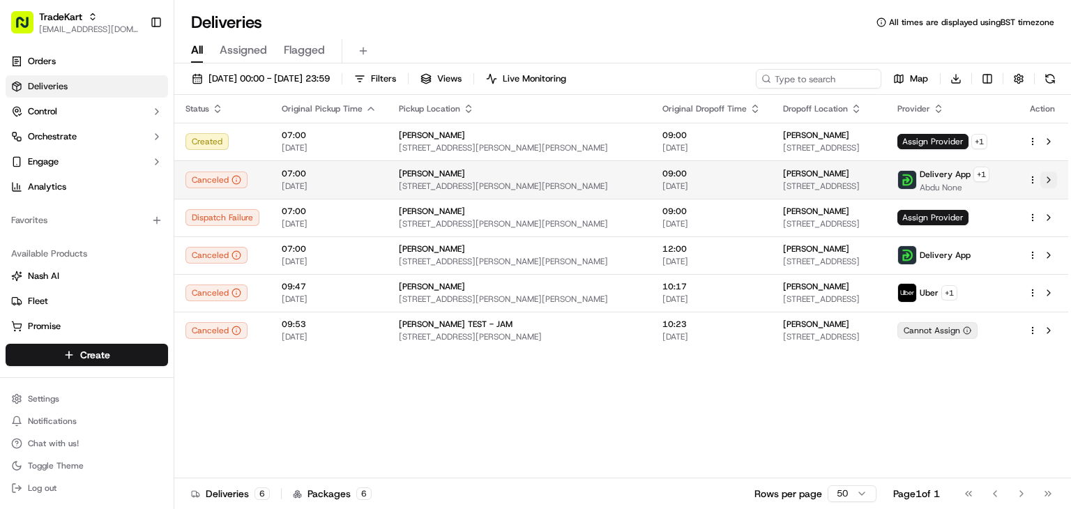
click at [1056, 176] on button at bounding box center [1048, 180] width 17 height 17
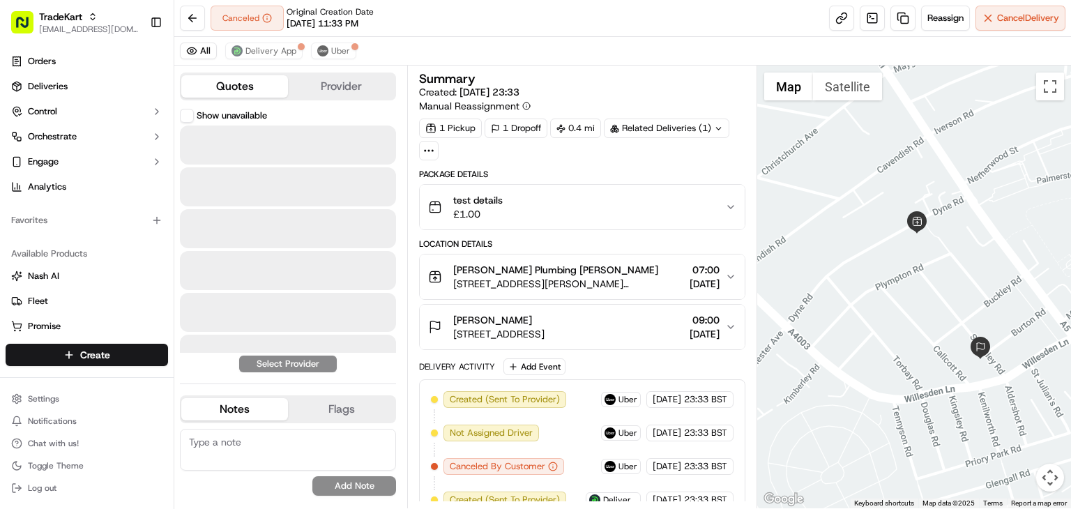
click at [215, 84] on button "Quotes" at bounding box center [234, 86] width 107 height 22
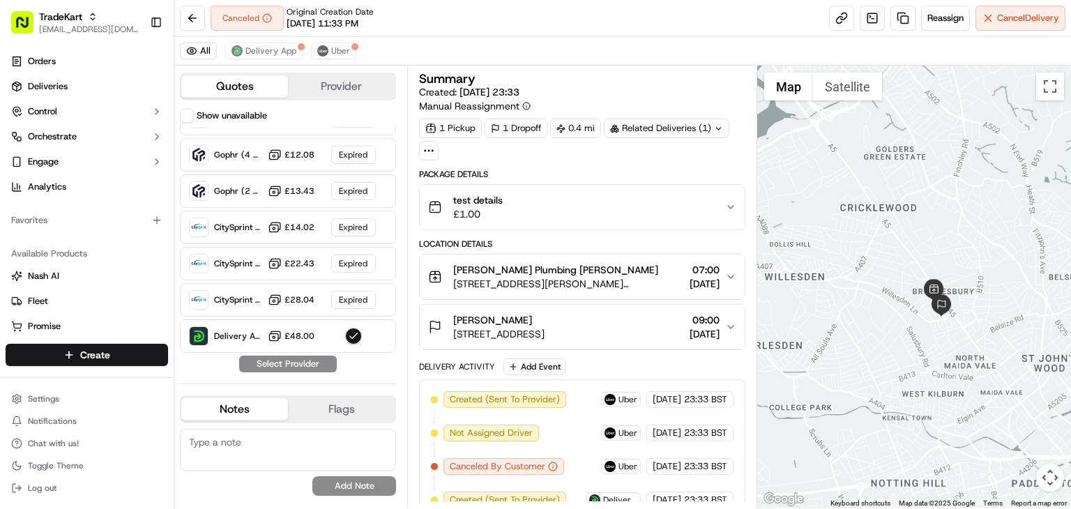
scroll to position [82, 0]
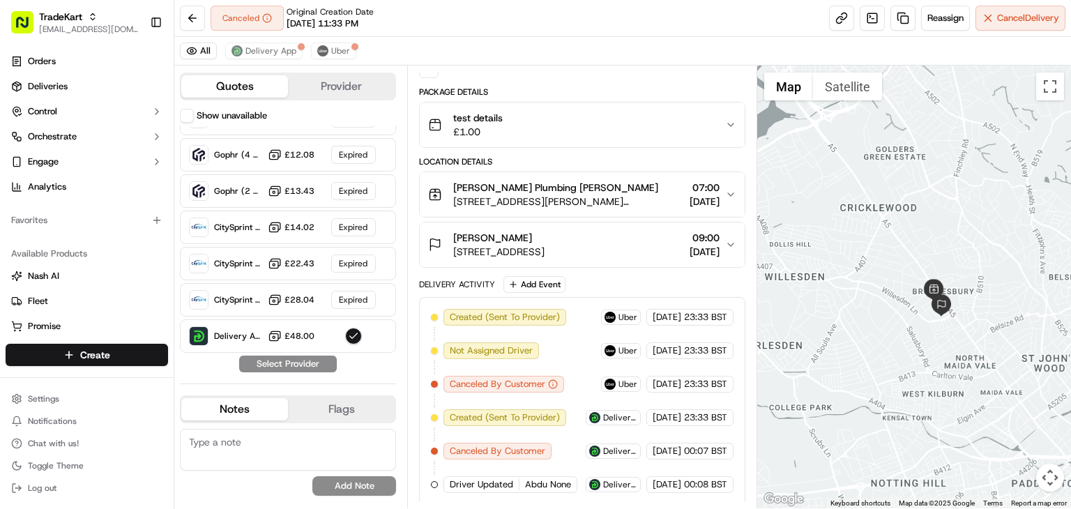
click at [516, 448] on span "Canceled By Customer" at bounding box center [498, 451] width 96 height 13
click at [611, 453] on div "Delivery App" at bounding box center [613, 450] width 55 height 15
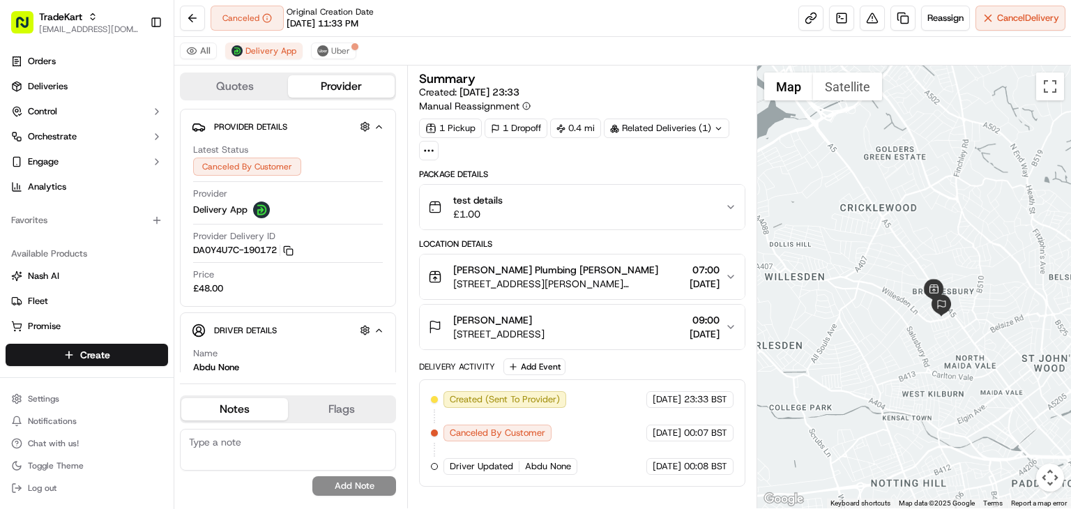
click at [611, 453] on div "Created (Sent To Provider) Delivery App [DATE] 23:33 BST Canceled By Customer D…" at bounding box center [582, 433] width 303 height 84
click at [569, 419] on div "Created (Sent To Provider) Delivery App [DATE] 23:33 BST Canceled By Customer D…" at bounding box center [582, 433] width 303 height 84
click at [652, 121] on div "Related Deliveries (1)" at bounding box center [667, 129] width 126 height 20
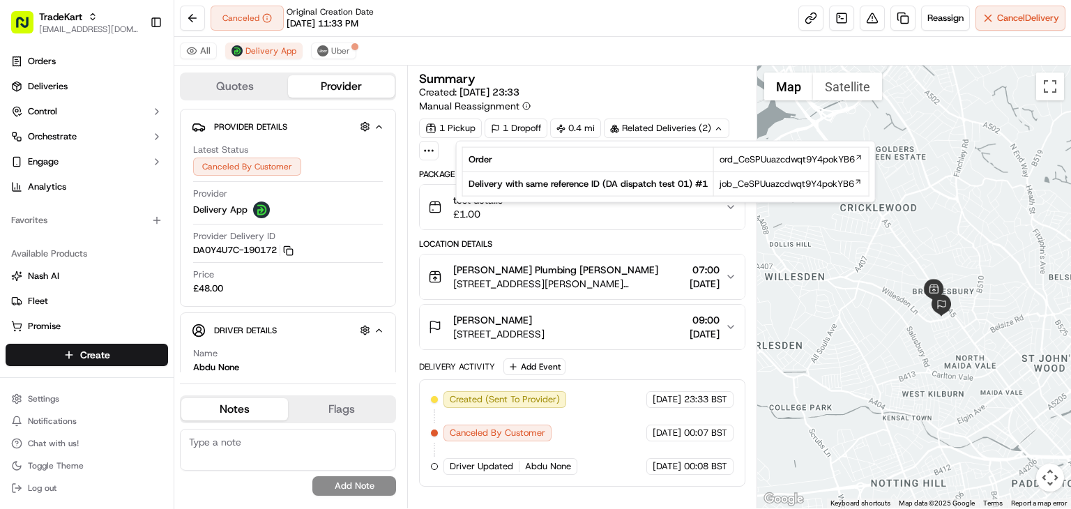
click at [652, 121] on div "Related Deliveries (2)" at bounding box center [667, 129] width 126 height 20
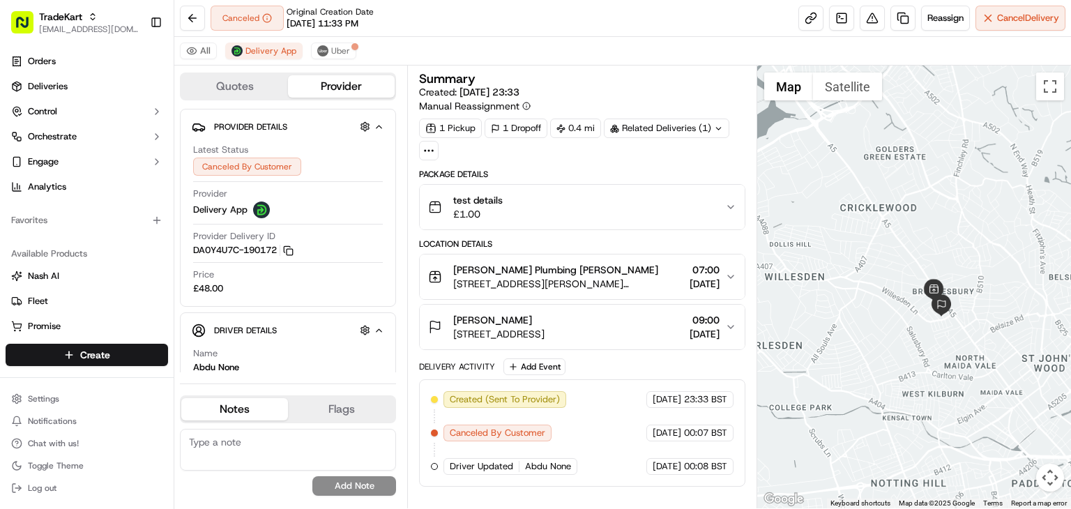
click at [652, 121] on div "Related Deliveries (1)" at bounding box center [667, 129] width 126 height 20
click at [617, 61] on div "All Delivery App Uber" at bounding box center [622, 51] width 897 height 29
click at [204, 17] on button at bounding box center [192, 18] width 25 height 25
